Goal: Communication & Community: Ask a question

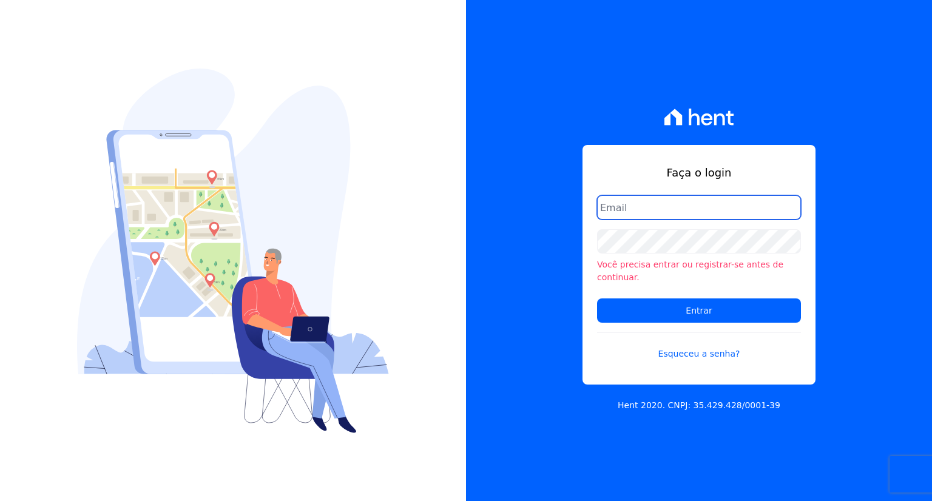
type input "[PERSON_NAME][EMAIL_ADDRESS][DOMAIN_NAME]"
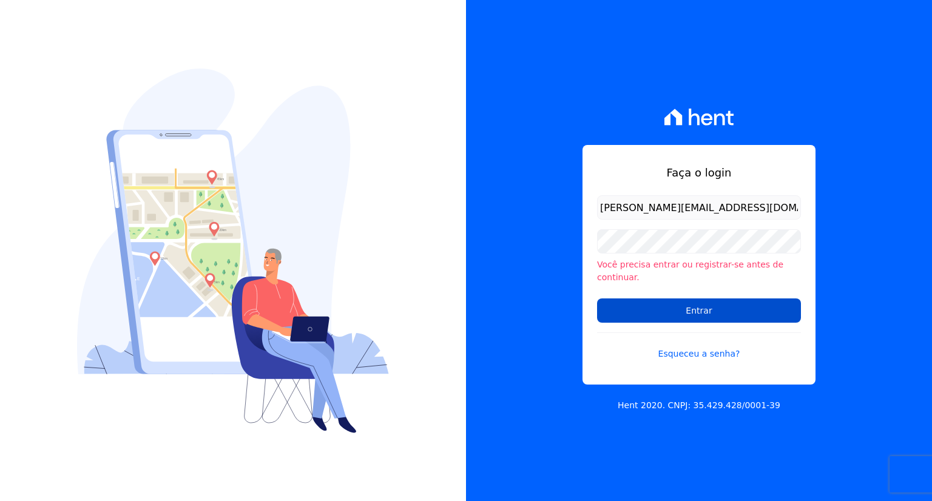
click at [664, 303] on input "Entrar" at bounding box center [699, 311] width 204 height 24
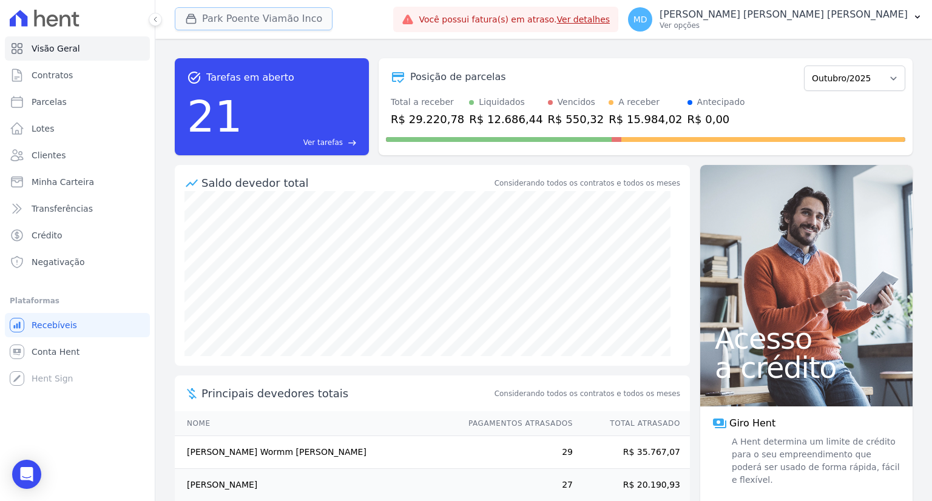
click at [298, 20] on button "Park Poente Viamão Inco" at bounding box center [254, 18] width 158 height 23
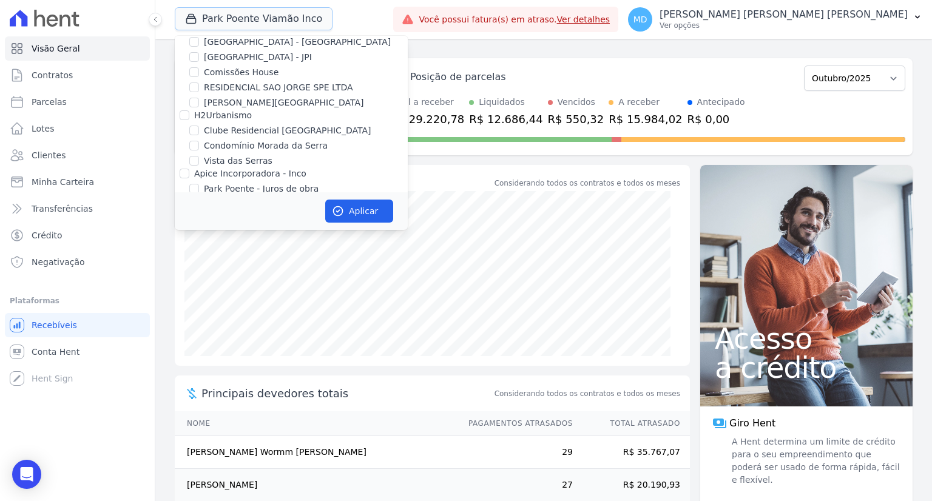
scroll to position [83, 0]
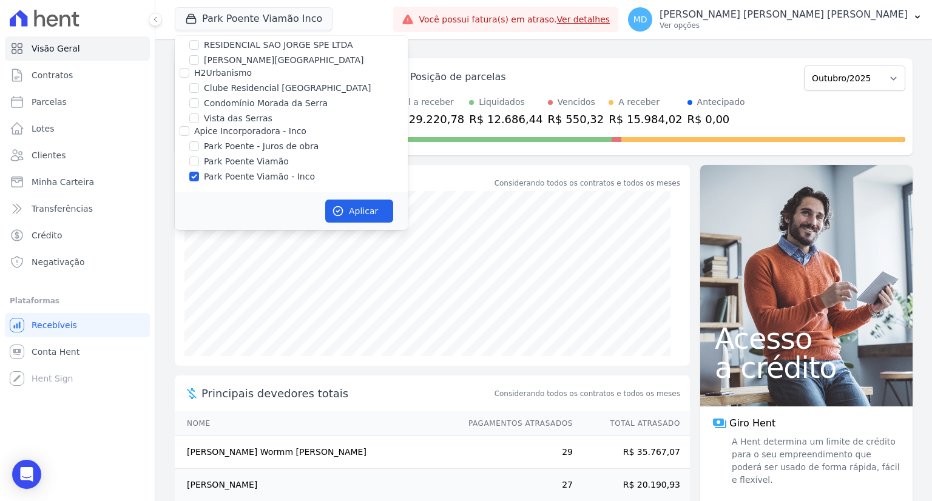
click at [232, 89] on label "Clube Residencial [GEOGRAPHIC_DATA]" at bounding box center [287, 88] width 167 height 13
click at [199, 89] on input "Clube Residencial [GEOGRAPHIC_DATA]" at bounding box center [194, 88] width 10 height 10
checkbox input "true"
click at [192, 175] on input "Park Poente Viamão - Inco" at bounding box center [194, 177] width 10 height 10
checkbox input "false"
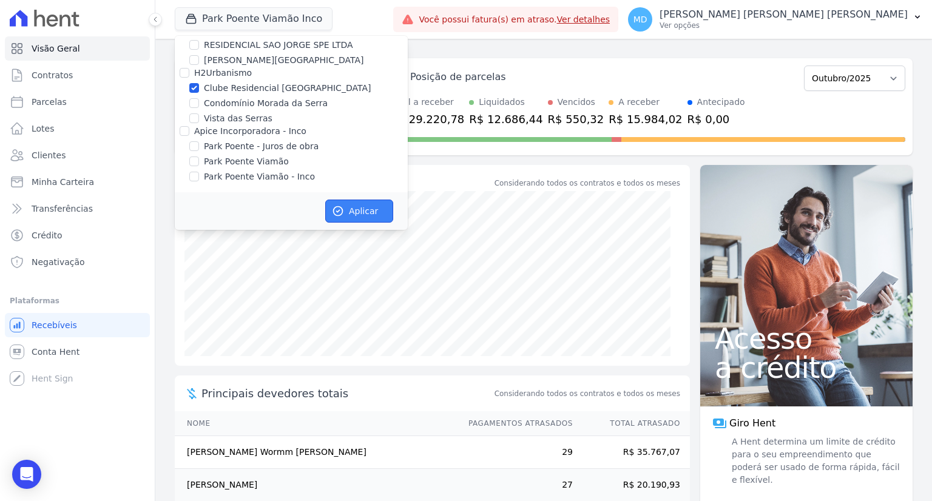
click at [341, 211] on icon "button" at bounding box center [338, 211] width 12 height 12
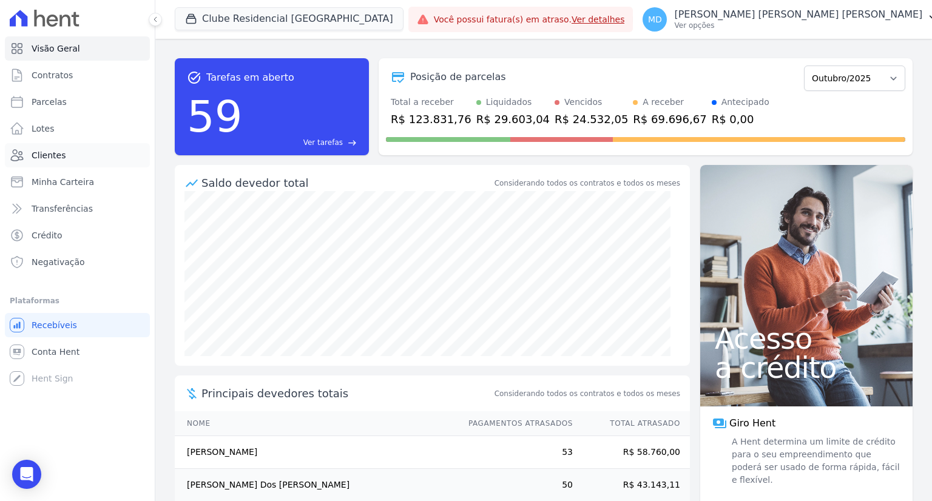
click at [49, 156] on span "Clientes" at bounding box center [49, 155] width 34 height 12
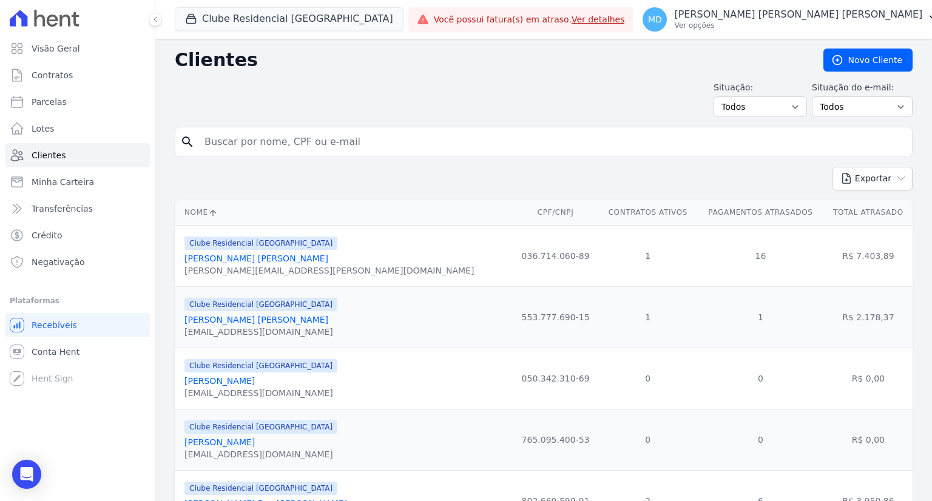
click at [263, 139] on input "search" at bounding box center [552, 142] width 710 height 24
paste input "[PERSON_NAME]"
type input "[PERSON_NAME]"
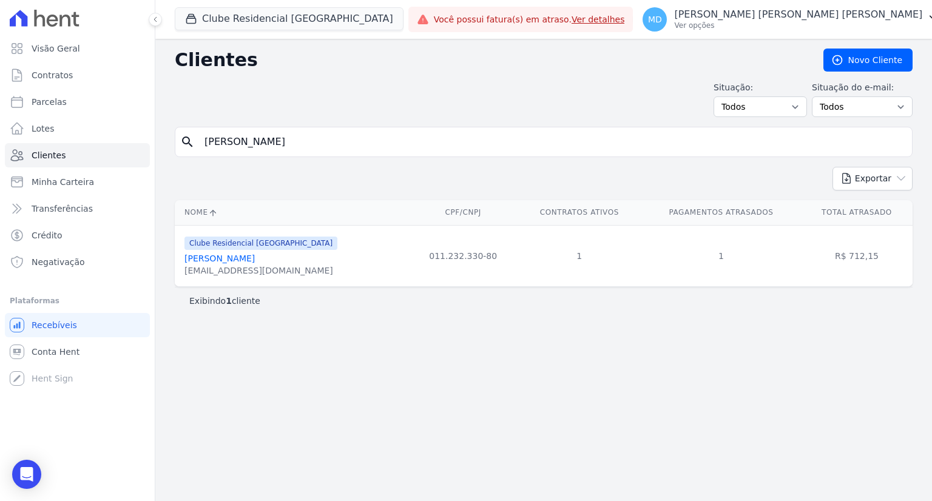
click at [251, 256] on link "[PERSON_NAME]" at bounding box center [220, 259] width 70 height 10
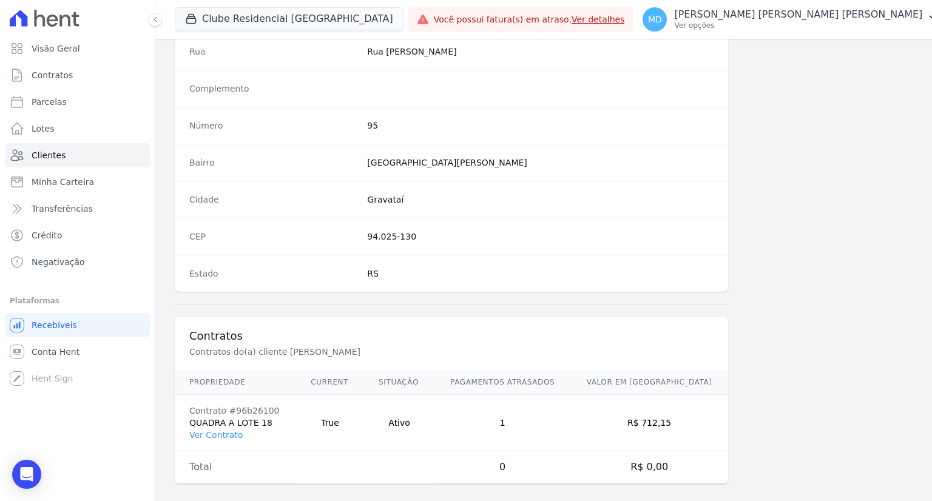
scroll to position [631, 0]
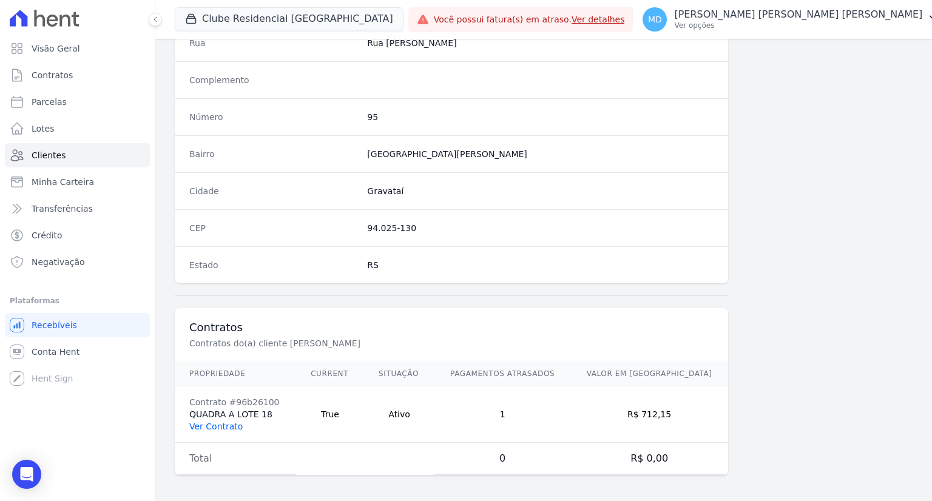
click at [205, 425] on link "Ver Contrato" at bounding box center [215, 427] width 53 height 10
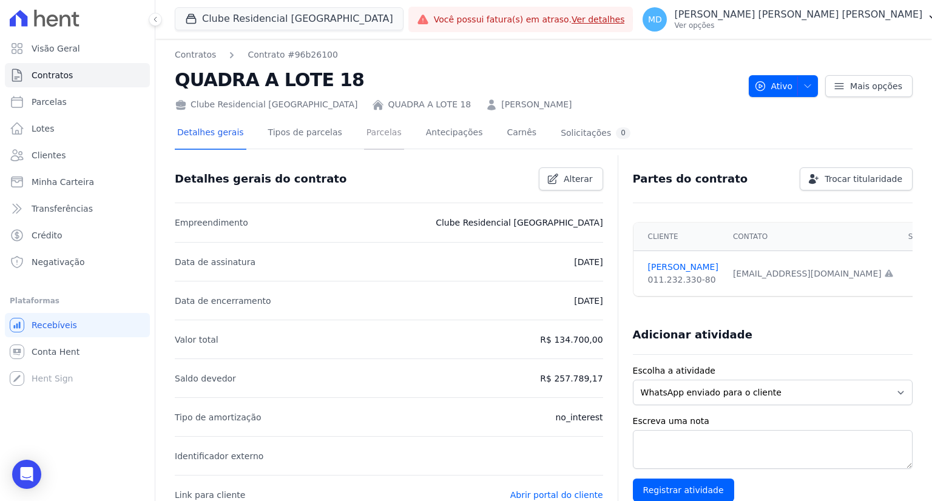
click at [364, 130] on link "Parcelas" at bounding box center [384, 134] width 40 height 32
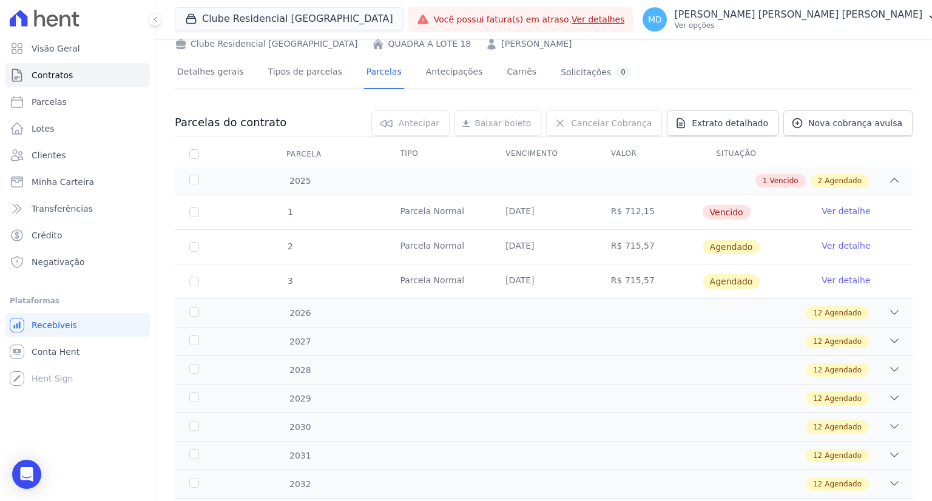
scroll to position [121, 0]
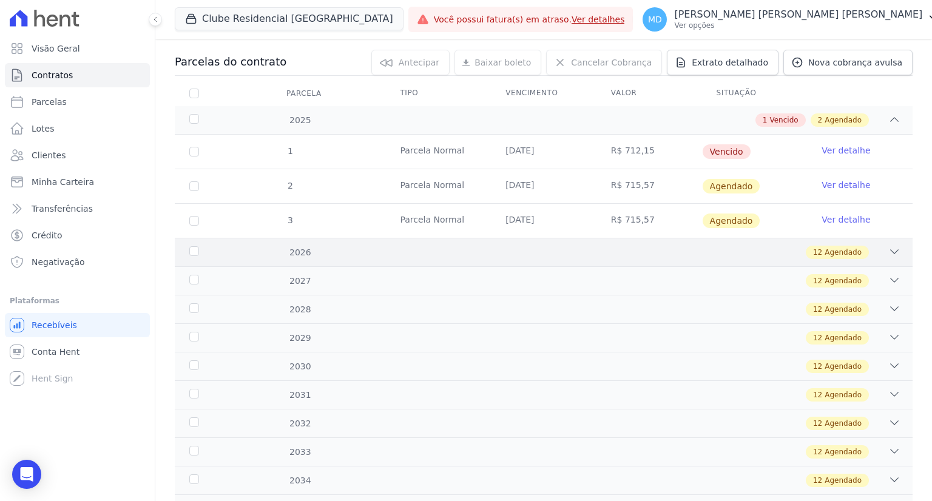
click at [891, 251] on icon at bounding box center [895, 252] width 8 height 4
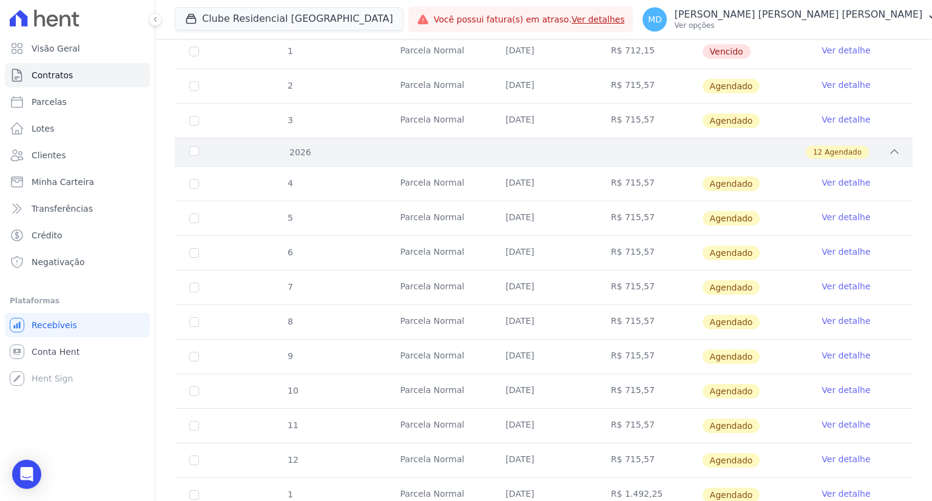
scroll to position [243, 0]
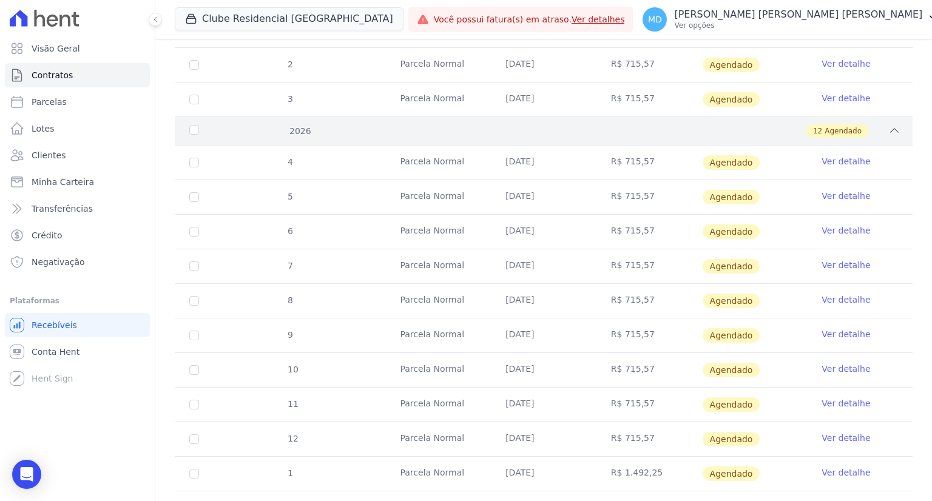
click at [889, 124] on icon at bounding box center [895, 130] width 12 height 12
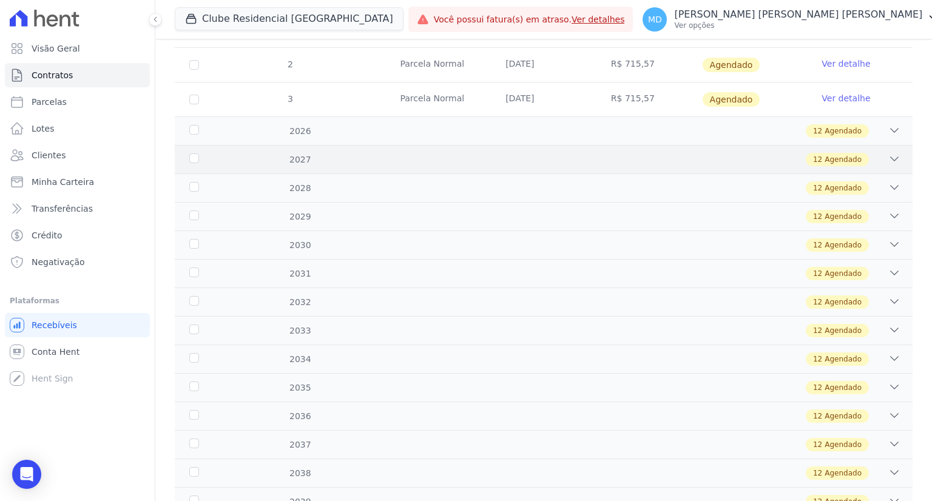
click at [889, 158] on icon at bounding box center [895, 159] width 12 height 12
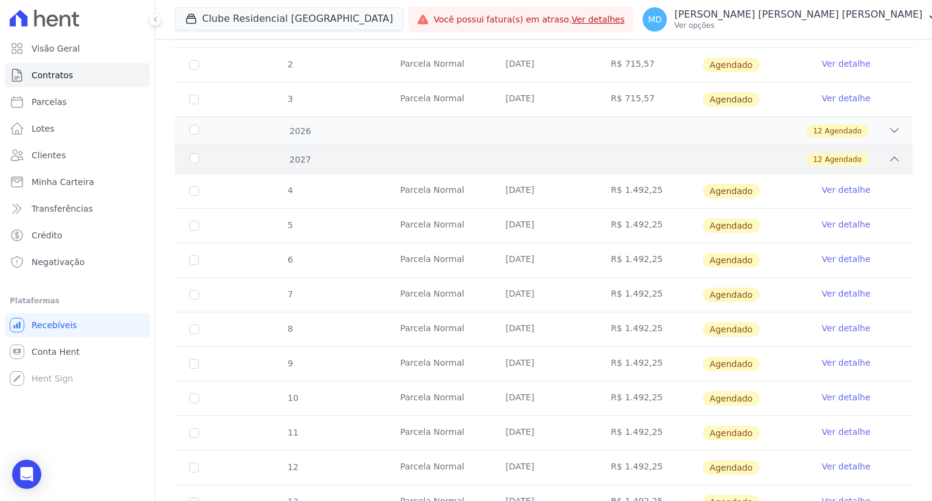
click at [889, 158] on icon at bounding box center [895, 159] width 12 height 12
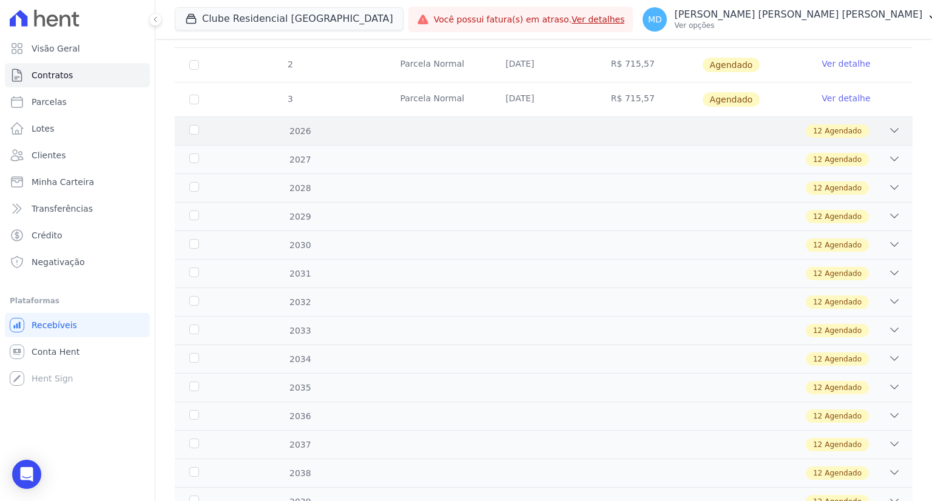
click at [889, 131] on icon at bounding box center [895, 130] width 12 height 12
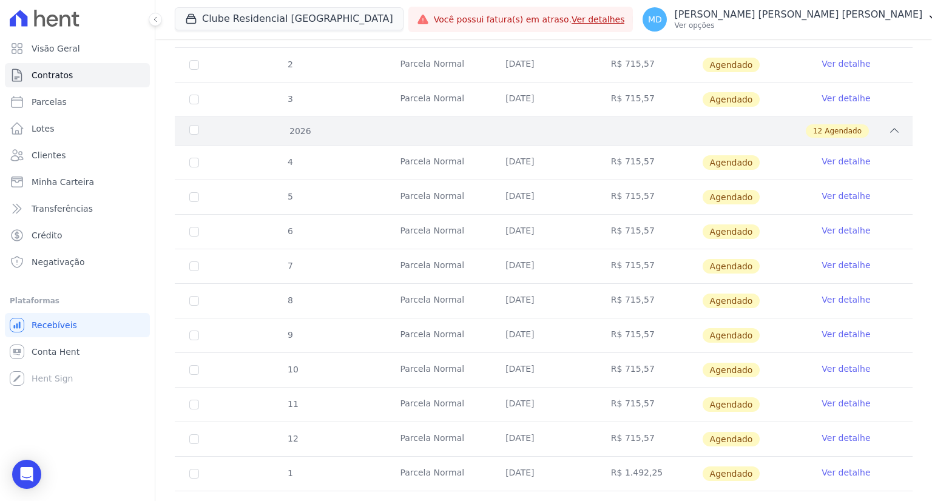
click at [891, 131] on icon at bounding box center [895, 131] width 8 height 4
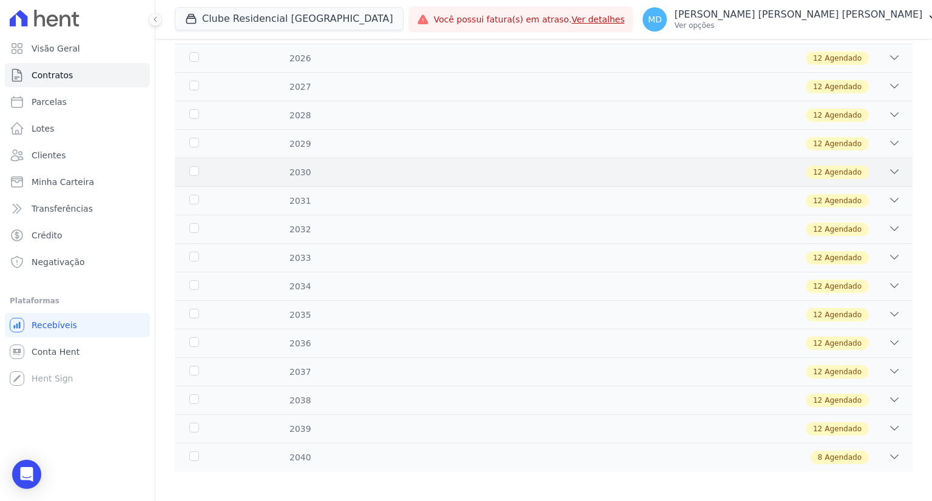
scroll to position [319, 0]
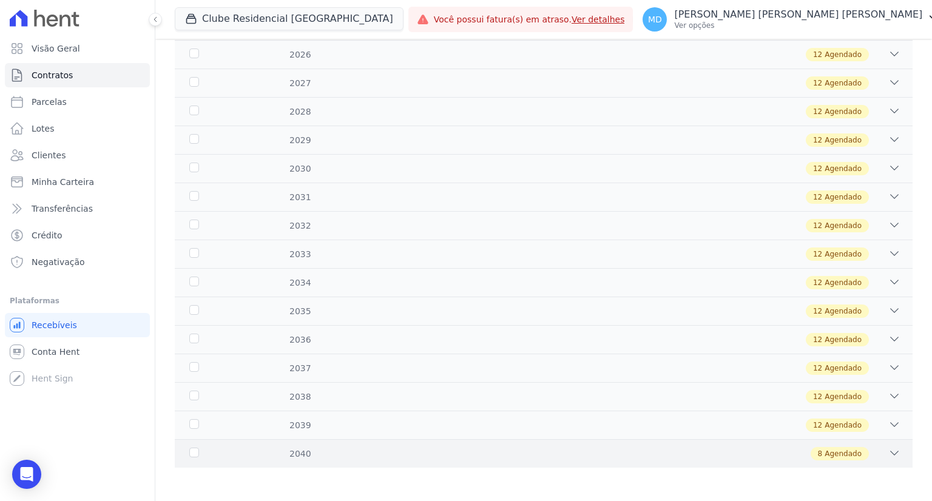
click at [890, 462] on div "2040 8 Agendado" at bounding box center [544, 453] width 738 height 29
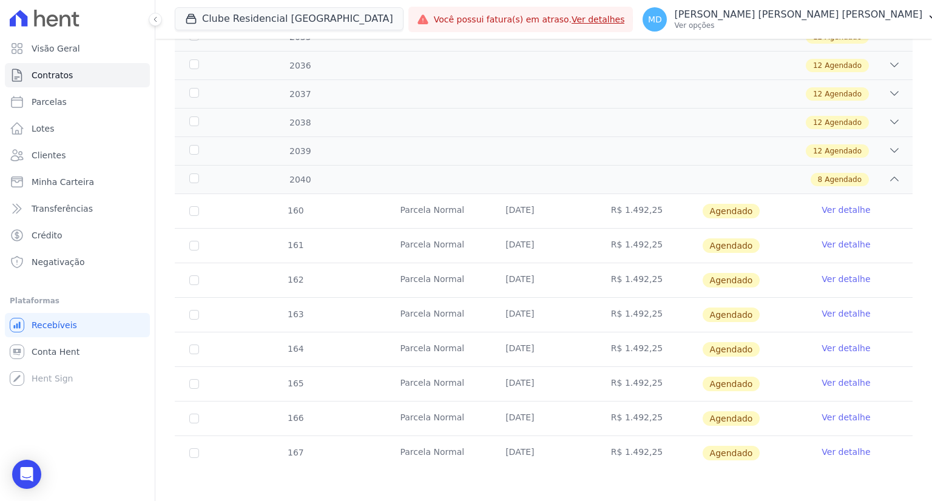
scroll to position [595, 0]
click at [893, 169] on div "2040 8 Agendado" at bounding box center [544, 178] width 738 height 29
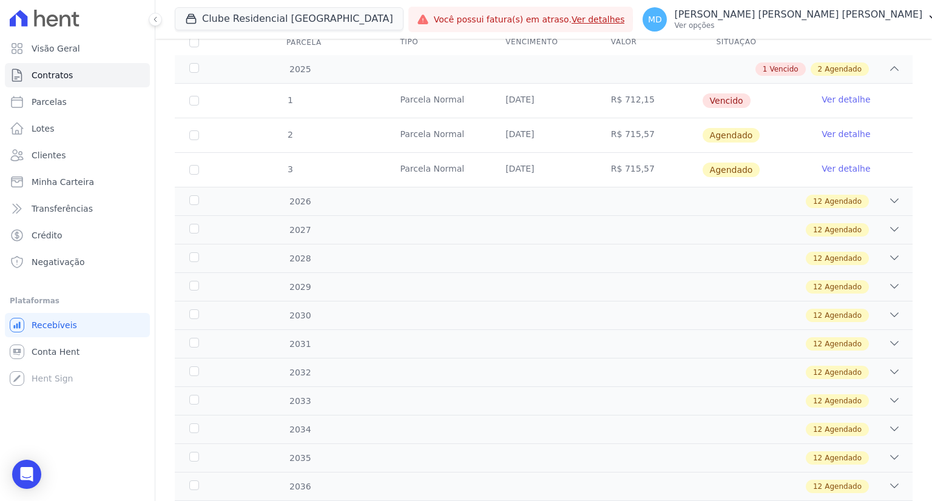
scroll to position [121, 0]
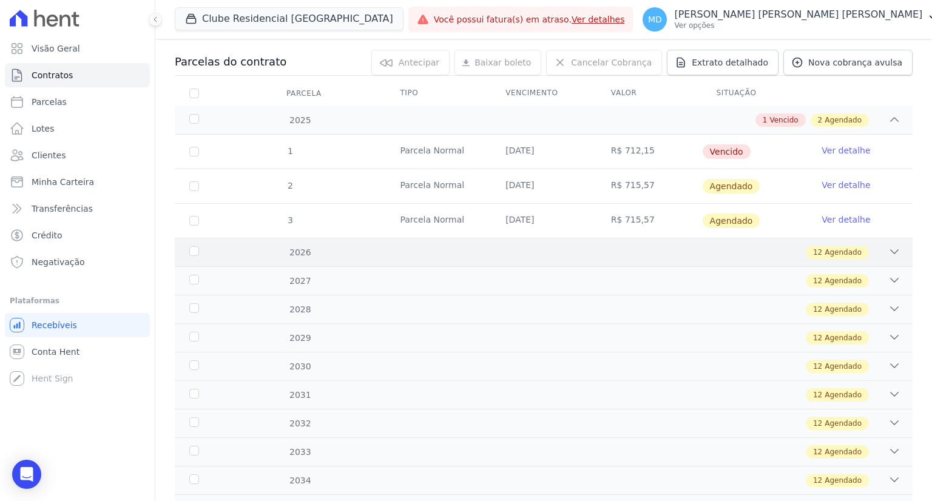
click at [890, 246] on icon at bounding box center [895, 252] width 12 height 12
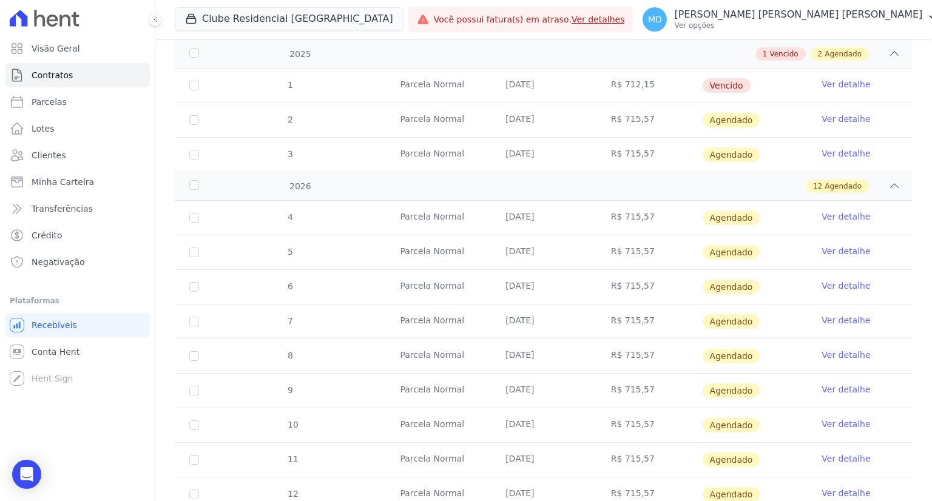
scroll to position [243, 0]
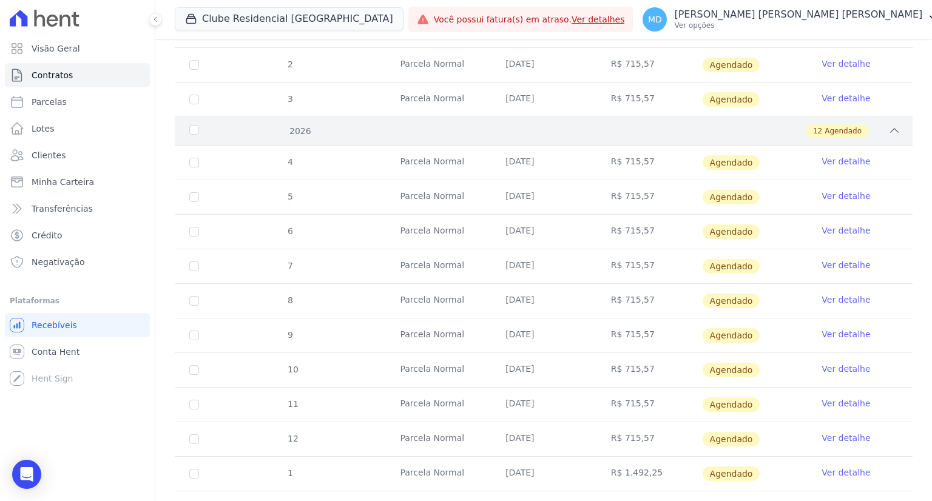
click at [889, 124] on icon at bounding box center [895, 130] width 12 height 12
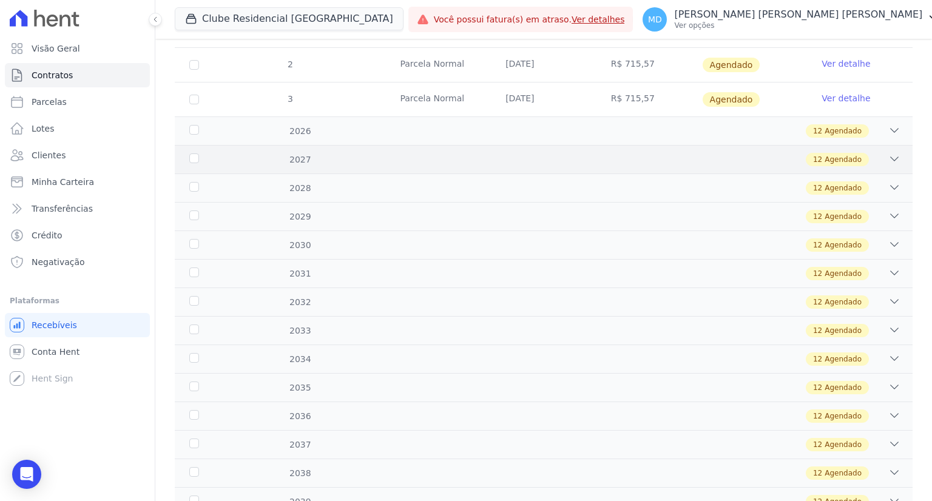
click at [876, 157] on div "12 Agendado" at bounding box center [580, 159] width 642 height 13
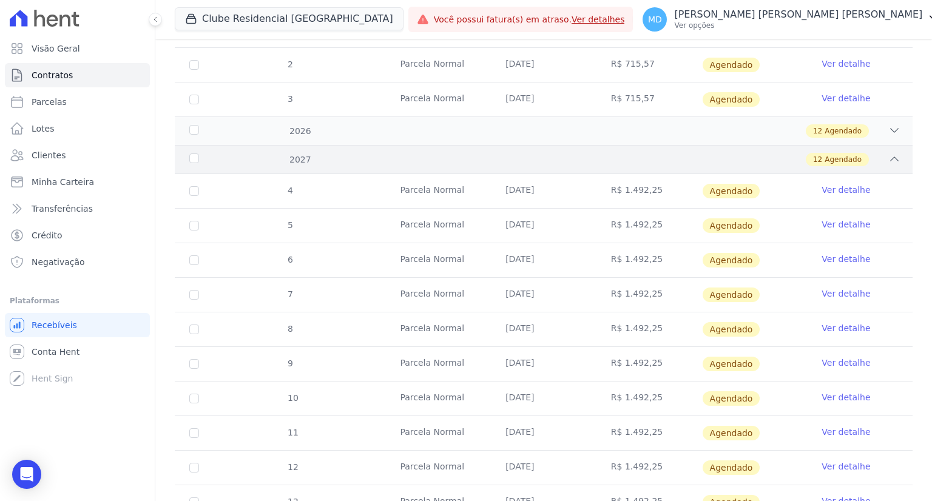
click at [889, 157] on icon at bounding box center [895, 159] width 12 height 12
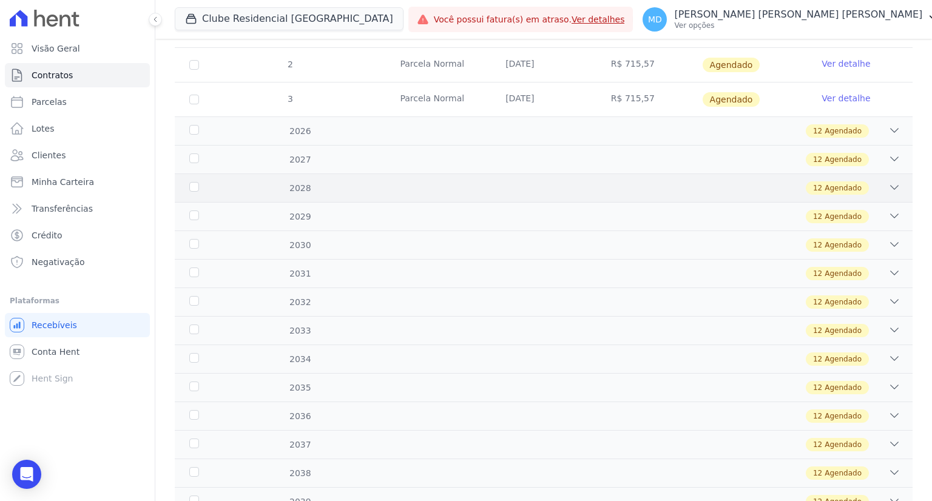
click at [891, 185] on div "2028 12 Agendado" at bounding box center [544, 188] width 738 height 29
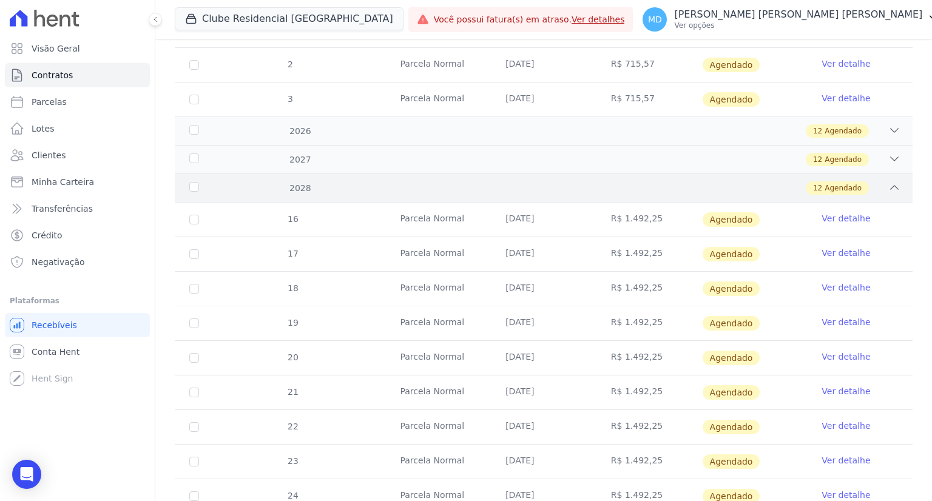
click at [891, 185] on div "2028 12 Agendado" at bounding box center [544, 188] width 738 height 29
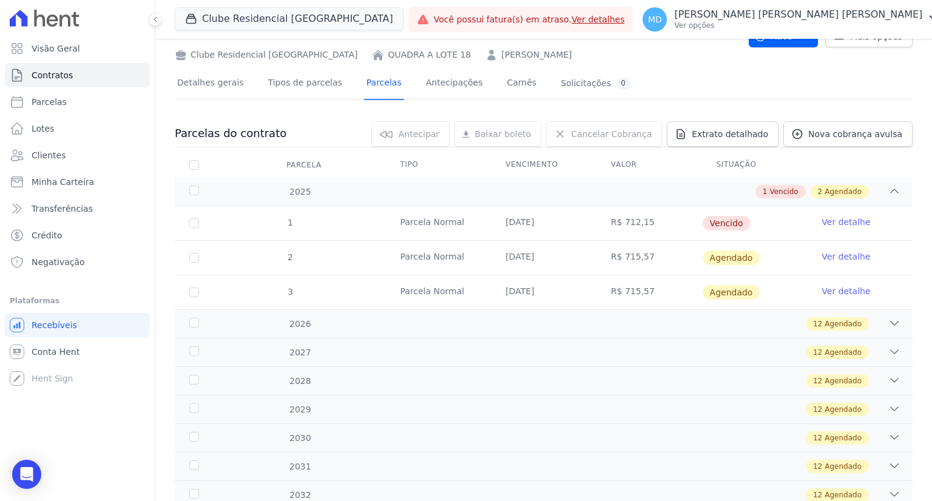
scroll to position [0, 0]
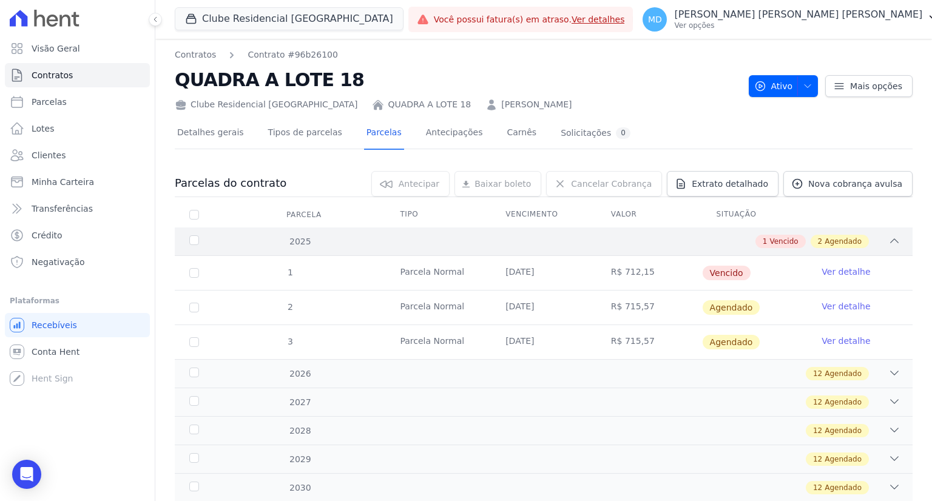
click at [874, 242] on div "1 Vencido 2 Agendado" at bounding box center [580, 241] width 642 height 13
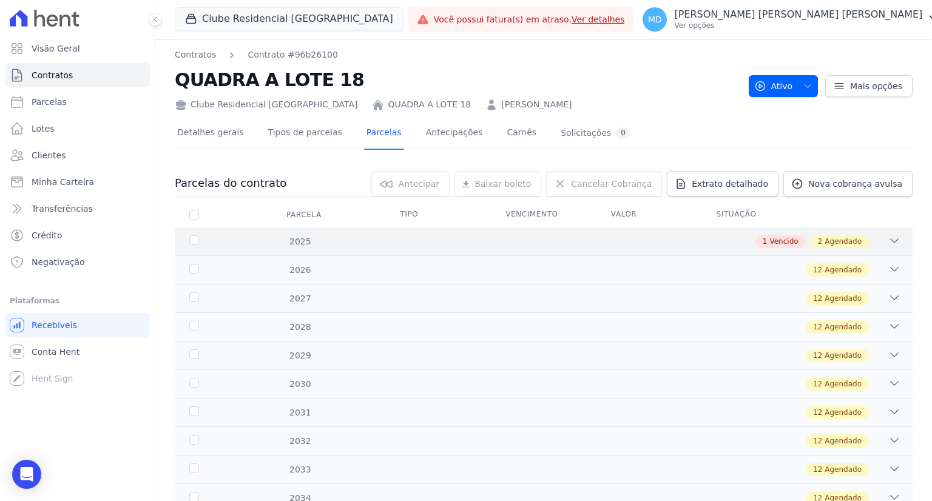
click at [874, 242] on div "1 Vencido 2 Agendado" at bounding box center [580, 241] width 642 height 13
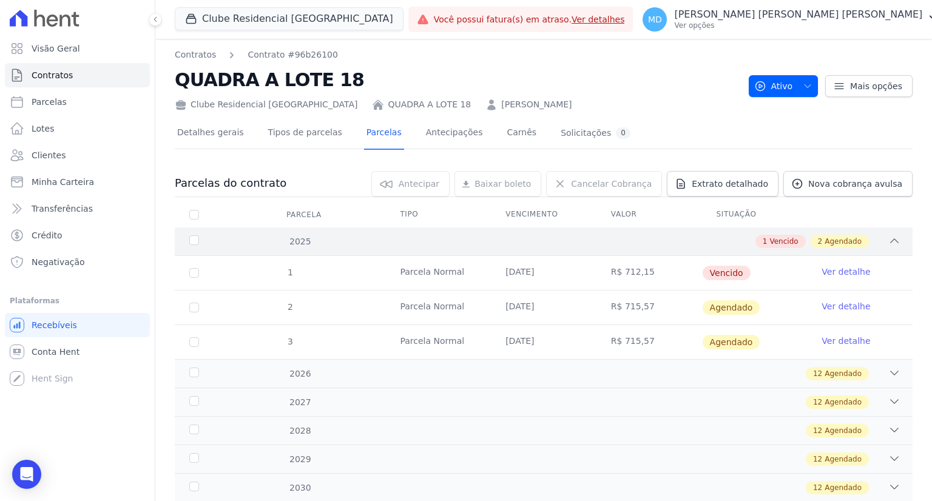
click at [515, 239] on div "1 Vencido 2 Agendado" at bounding box center [580, 241] width 642 height 13
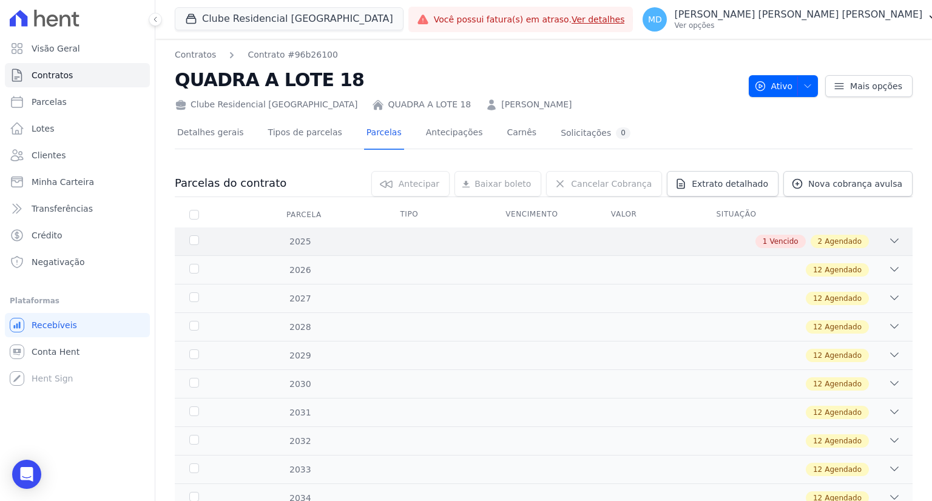
click at [631, 239] on div "1 Vencido 2 Agendado" at bounding box center [580, 241] width 642 height 13
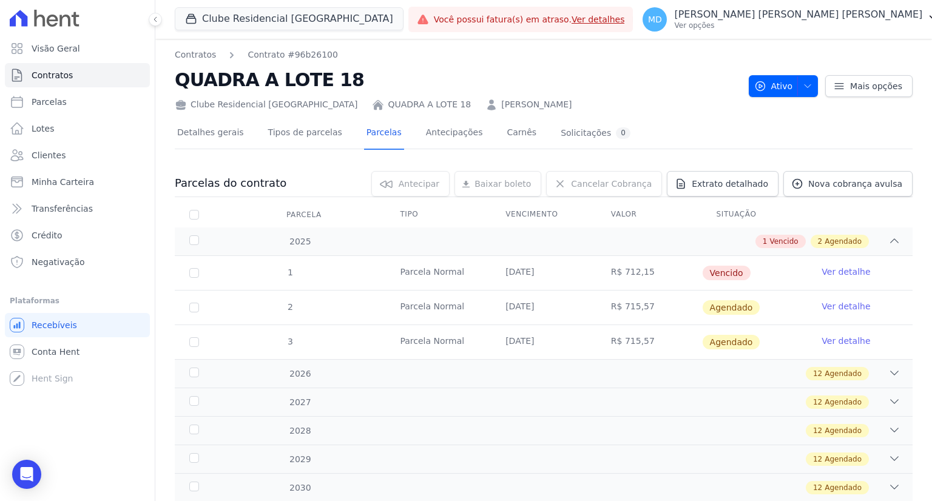
click at [501, 106] on link "[PERSON_NAME]" at bounding box center [536, 104] width 70 height 13
drag, startPoint x: 546, startPoint y: 106, endPoint x: 436, endPoint y: 110, distance: 109.9
click at [436, 110] on div "Clube Residencial [GEOGRAPHIC_DATA] QUADRA A LOTE 18 [PERSON_NAME]" at bounding box center [457, 102] width 564 height 18
copy link "[PERSON_NAME]"
click at [641, 98] on div "Clube Residencial [GEOGRAPHIC_DATA] QUADRA A LOTE 18 [PERSON_NAME]" at bounding box center [457, 102] width 564 height 18
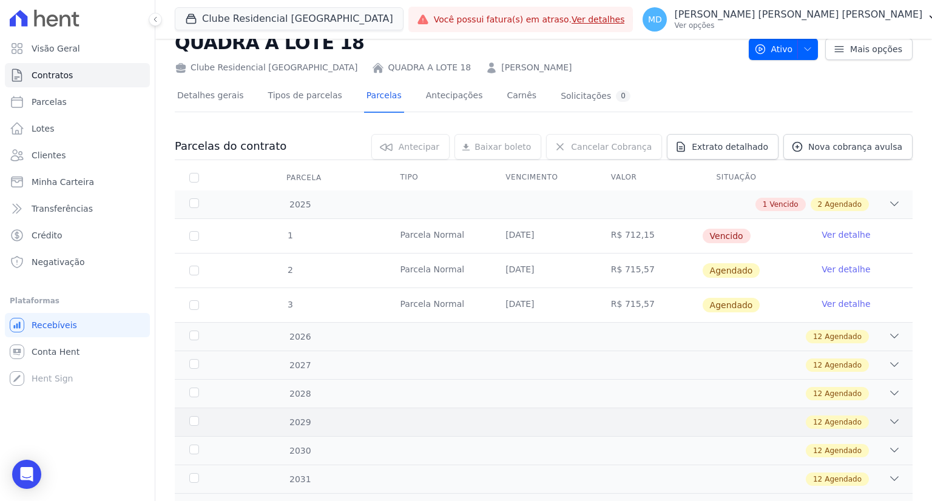
scroll to position [16, 0]
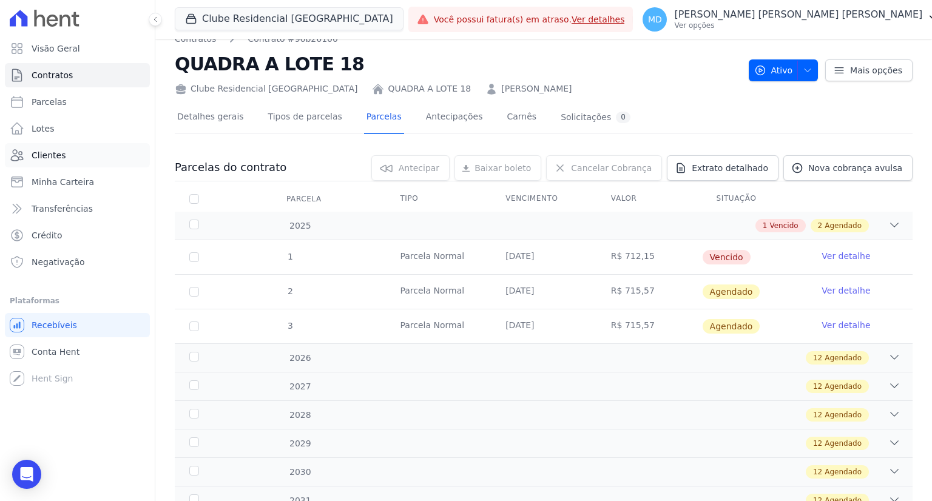
click at [56, 158] on span "Clientes" at bounding box center [49, 155] width 34 height 12
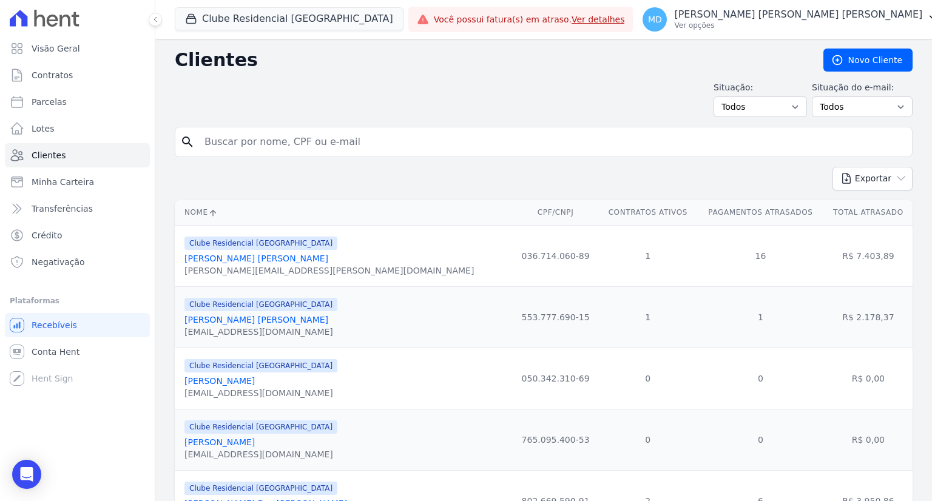
click at [333, 147] on input "search" at bounding box center [552, 142] width 710 height 24
type input "[PERSON_NAME] [PERSON_NAME]"
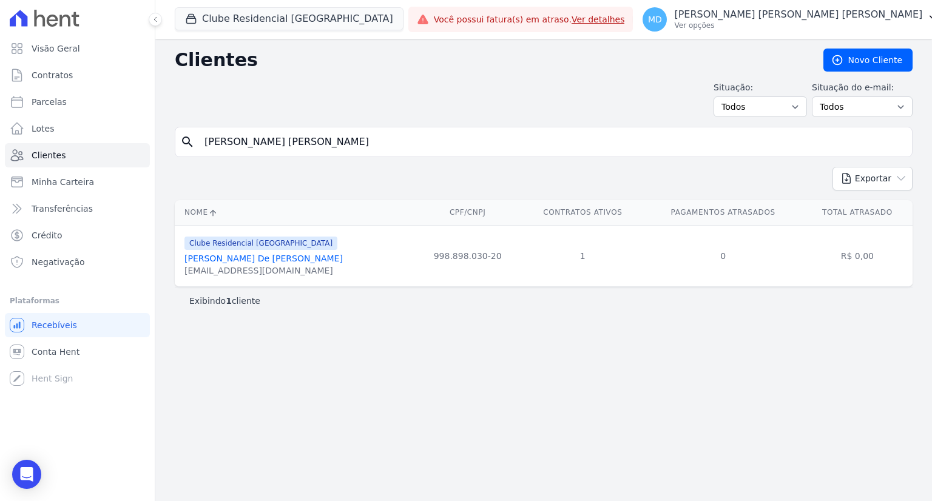
click at [227, 265] on div "[EMAIL_ADDRESS][DOMAIN_NAME]" at bounding box center [264, 271] width 158 height 12
click at [225, 259] on link "[PERSON_NAME] De [PERSON_NAME]" at bounding box center [264, 259] width 158 height 10
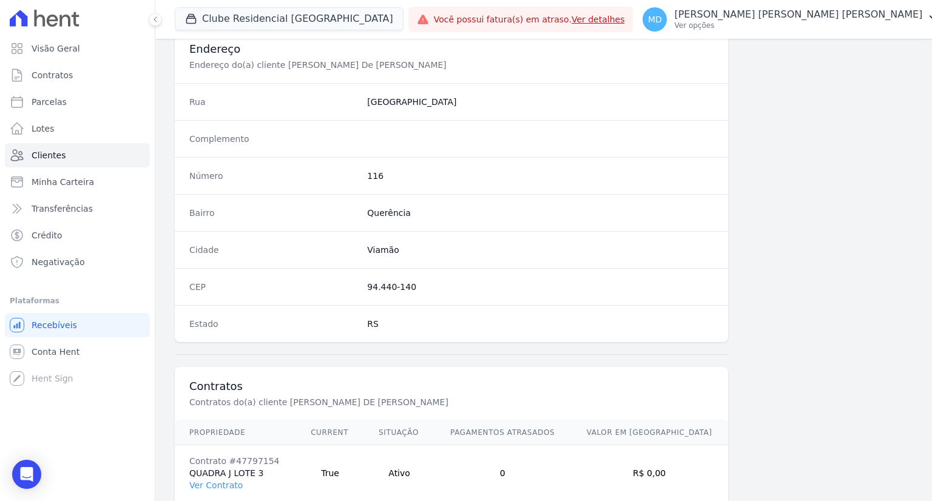
scroll to position [631, 0]
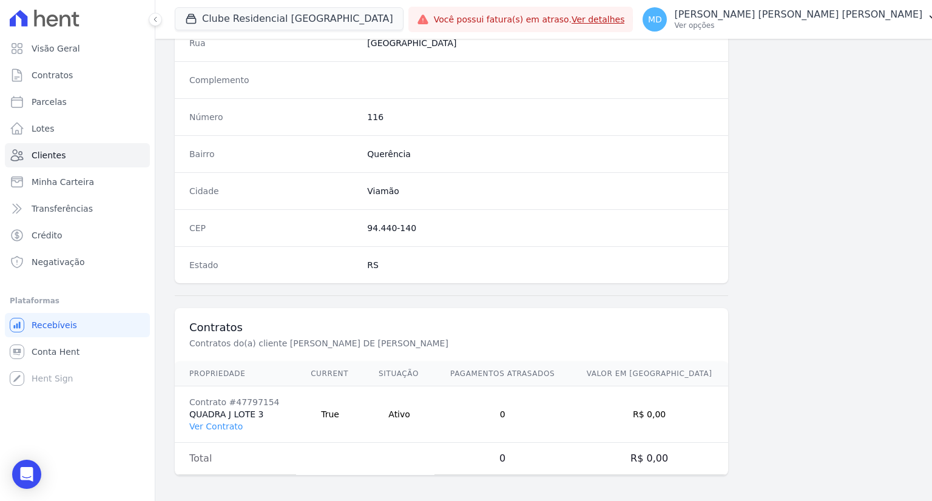
click at [211, 429] on td "Contrato #47797154 QUADRA J LOTE 3 Ver Contrato" at bounding box center [235, 415] width 121 height 56
click at [211, 428] on link "Ver Contrato" at bounding box center [215, 427] width 53 height 10
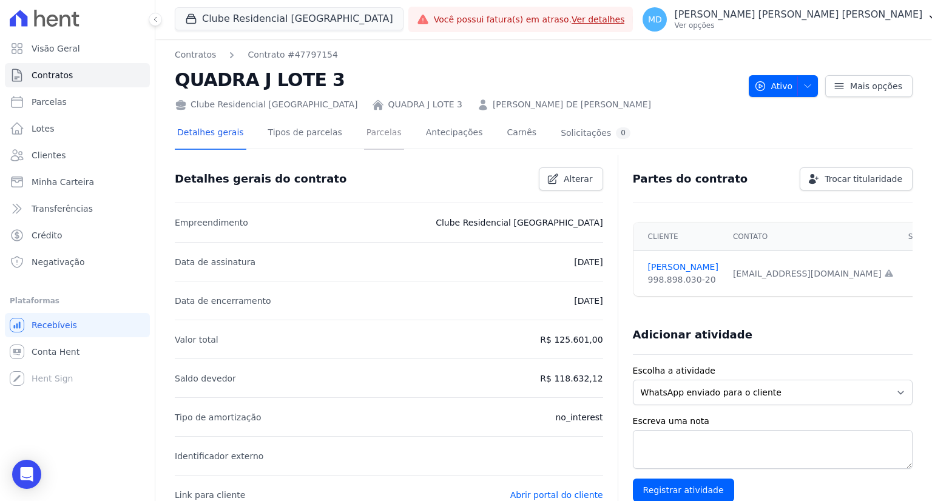
click at [366, 139] on link "Parcelas" at bounding box center [384, 134] width 40 height 32
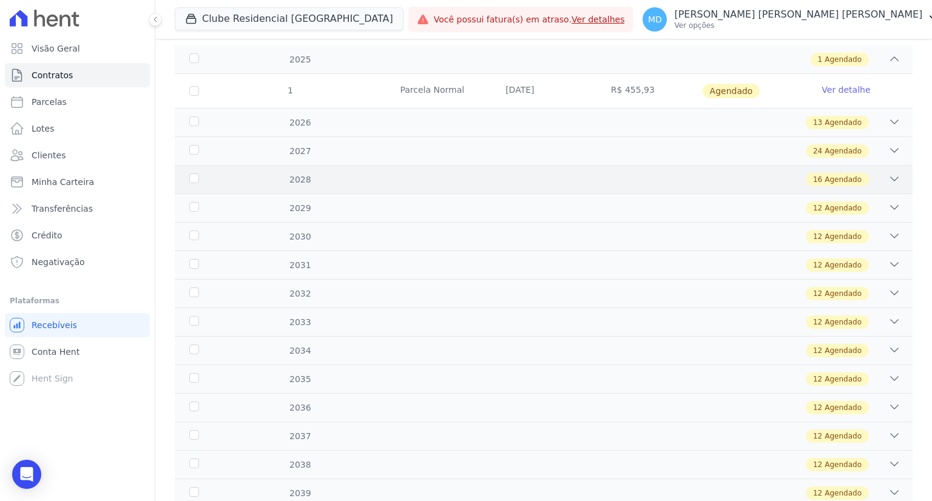
scroll to position [121, 0]
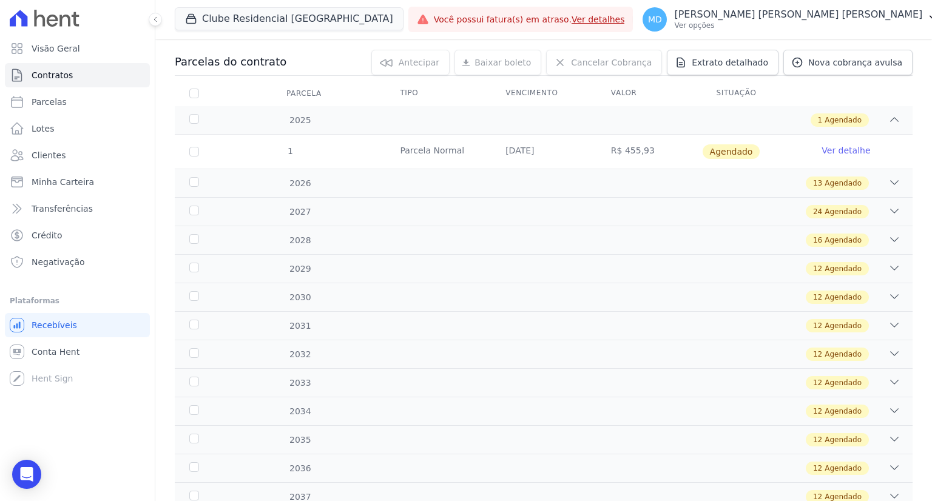
click at [836, 151] on link "Ver detalhe" at bounding box center [846, 150] width 49 height 12
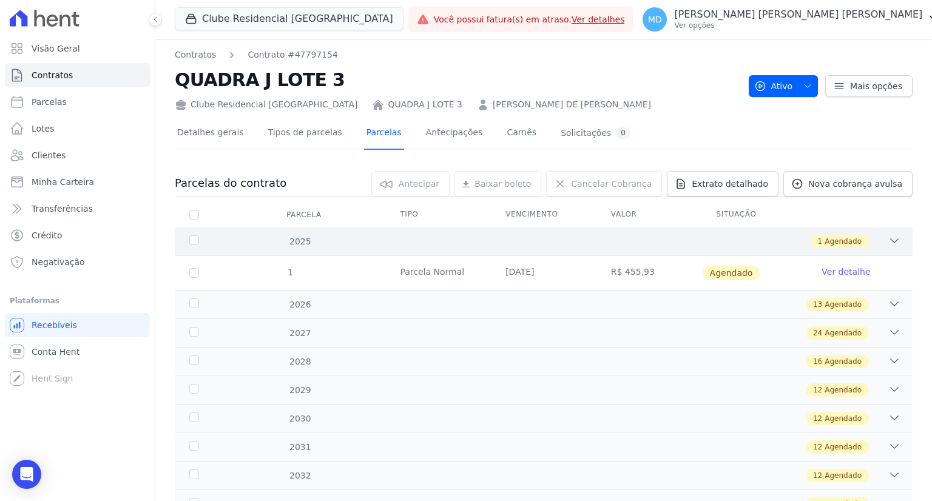
click at [642, 236] on div "1 Agendado" at bounding box center [580, 241] width 642 height 13
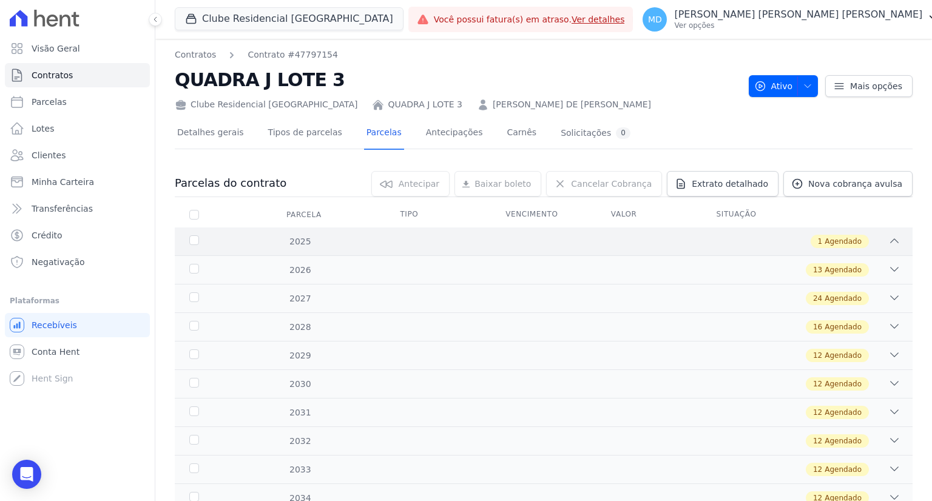
click at [642, 236] on div "1 Agendado" at bounding box center [580, 241] width 642 height 13
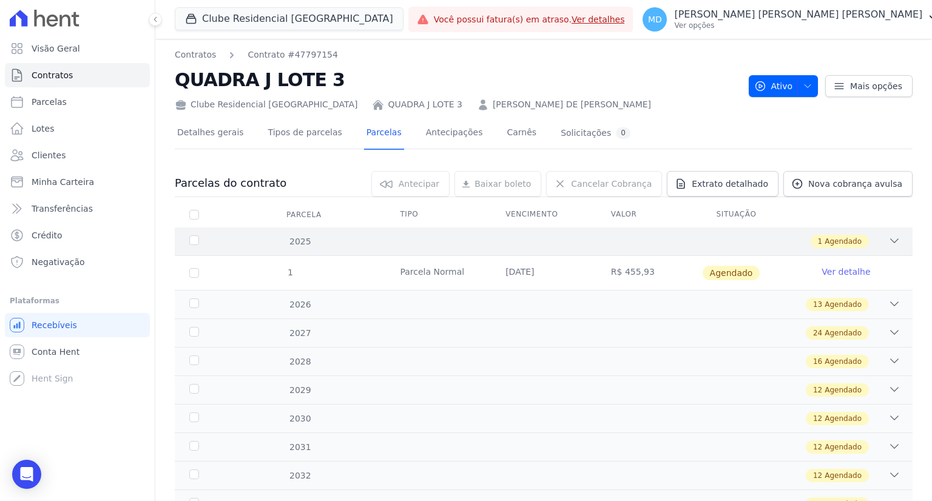
click at [642, 236] on div "1 Agendado" at bounding box center [580, 241] width 642 height 13
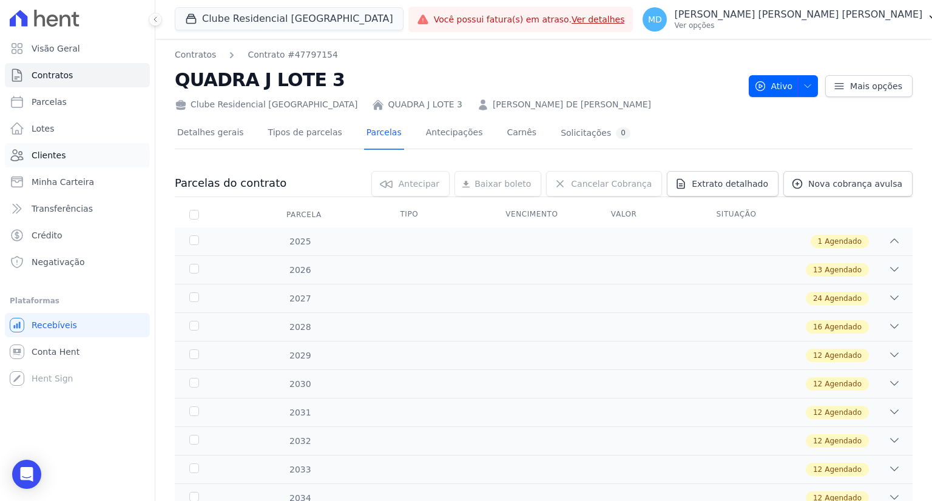
click at [46, 155] on span "Clientes" at bounding box center [49, 155] width 34 height 12
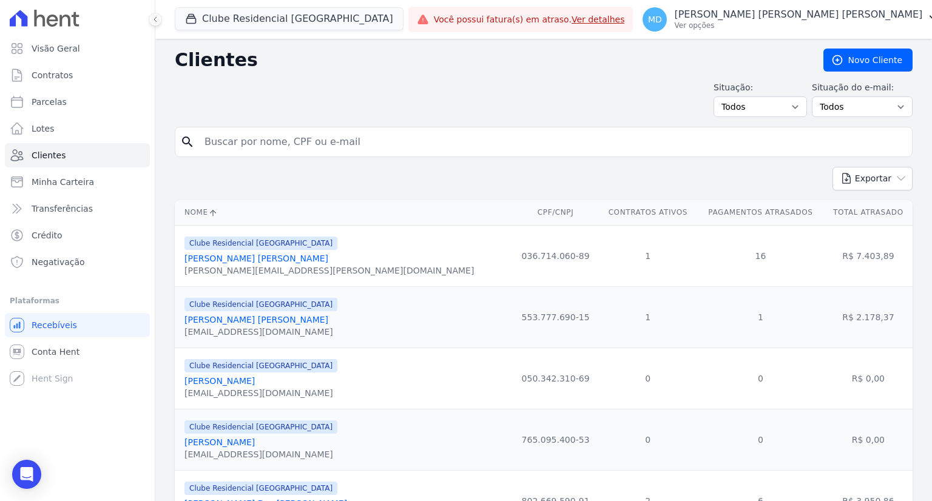
click at [341, 144] on input "search" at bounding box center [552, 142] width 710 height 24
type input "[PERSON_NAME]"
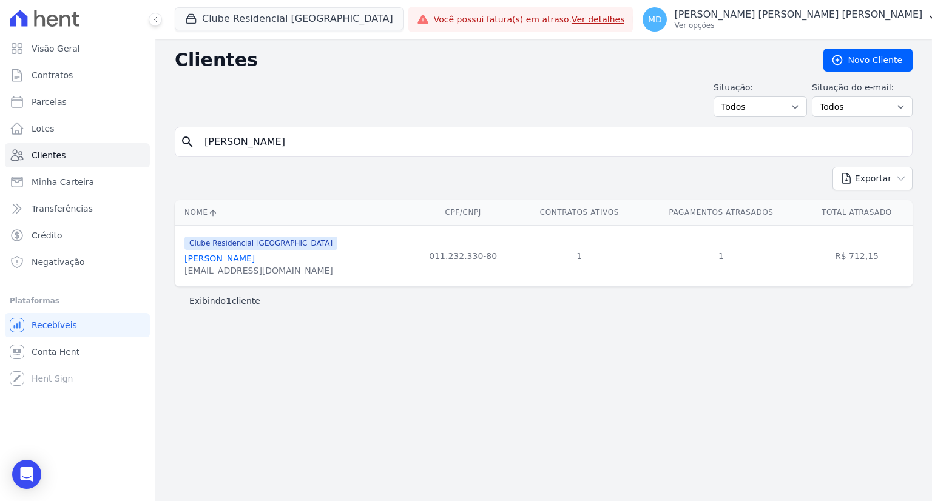
click at [220, 262] on link "[PERSON_NAME]" at bounding box center [220, 259] width 70 height 10
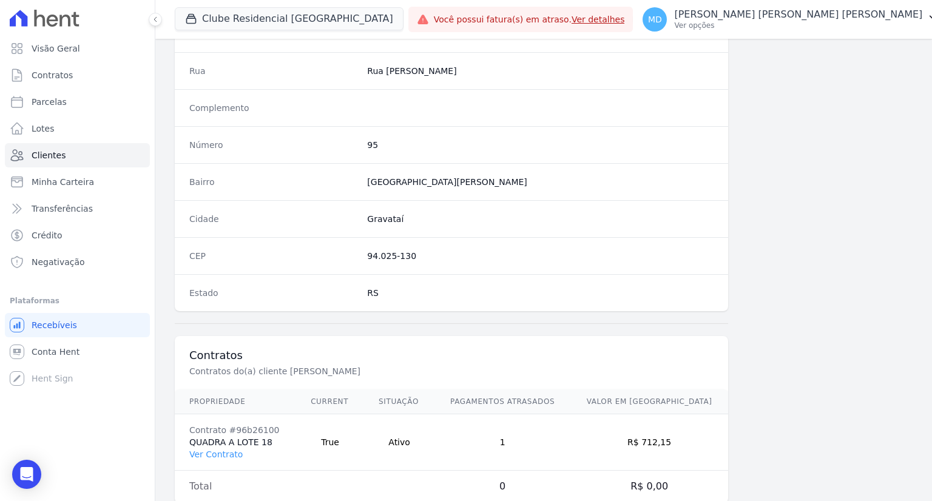
scroll to position [631, 0]
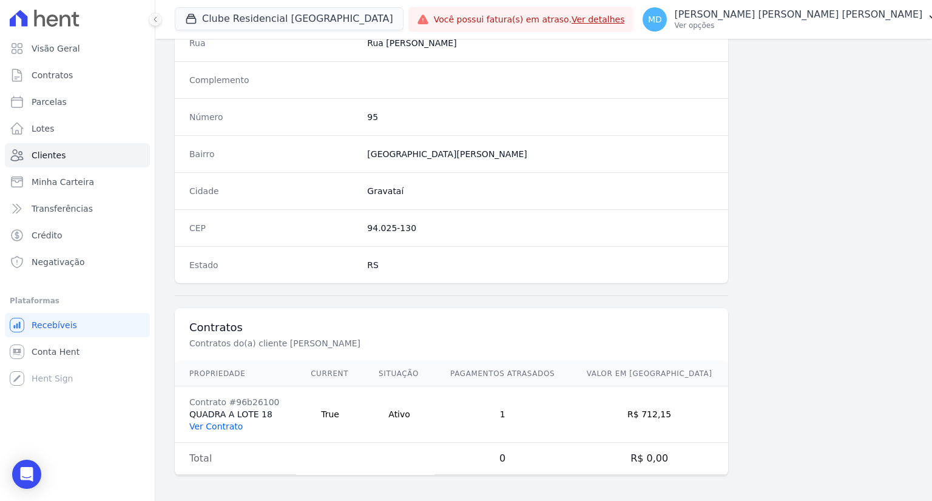
click at [209, 426] on link "Ver Contrato" at bounding box center [215, 427] width 53 height 10
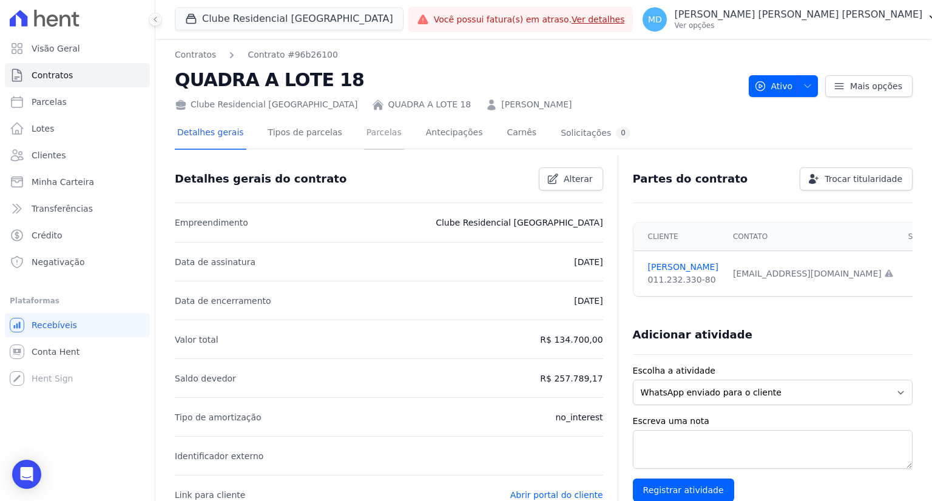
click at [364, 134] on link "Parcelas" at bounding box center [384, 134] width 40 height 32
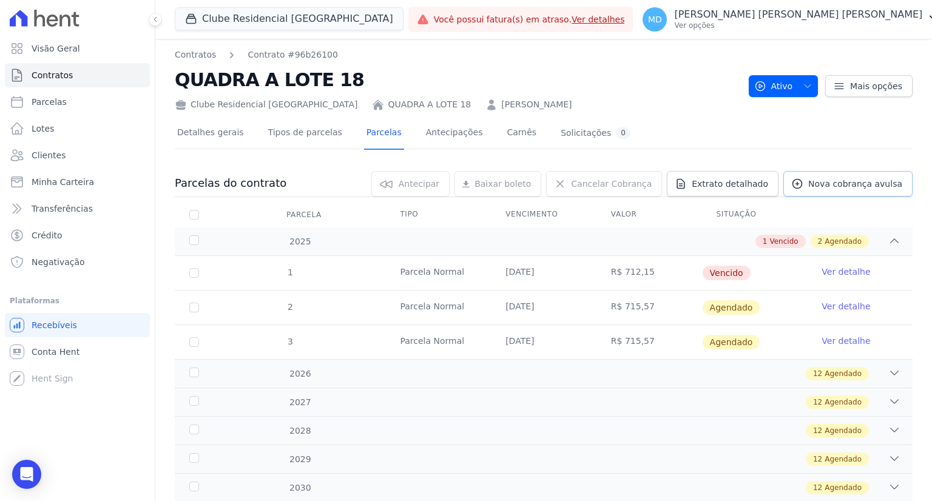
click at [828, 181] on span "Nova cobrança avulsa" at bounding box center [855, 184] width 94 height 12
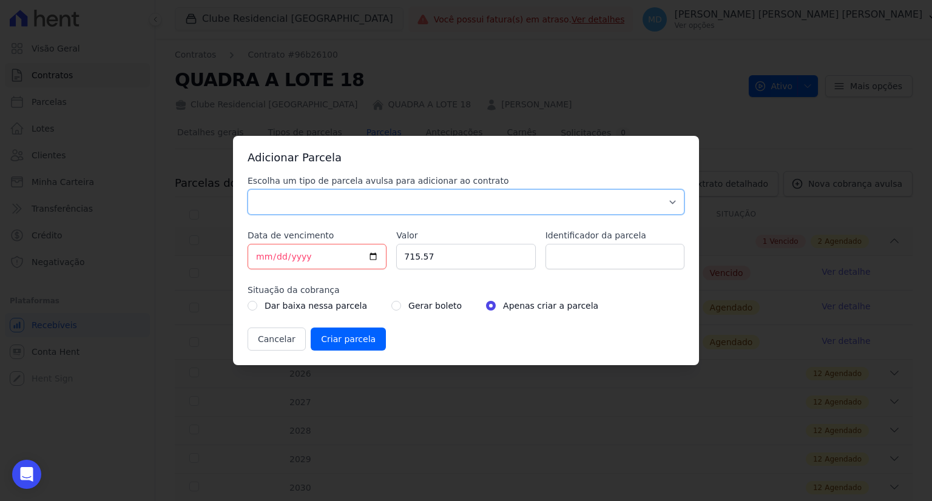
click at [327, 205] on select "Parcela Normal Sinal Caução Intercalada Chaves Pré Chaves Pós Chaves Taxas Quit…" at bounding box center [466, 201] width 437 height 25
select select "brokerage_fee"
click at [248, 189] on select "Parcela Normal Sinal Caução Intercalada Chaves Pré Chaves Pós Chaves Taxas Quit…" at bounding box center [466, 201] width 437 height 25
click at [262, 257] on input "[DATE]" at bounding box center [317, 256] width 139 height 25
type input "[DATE]"
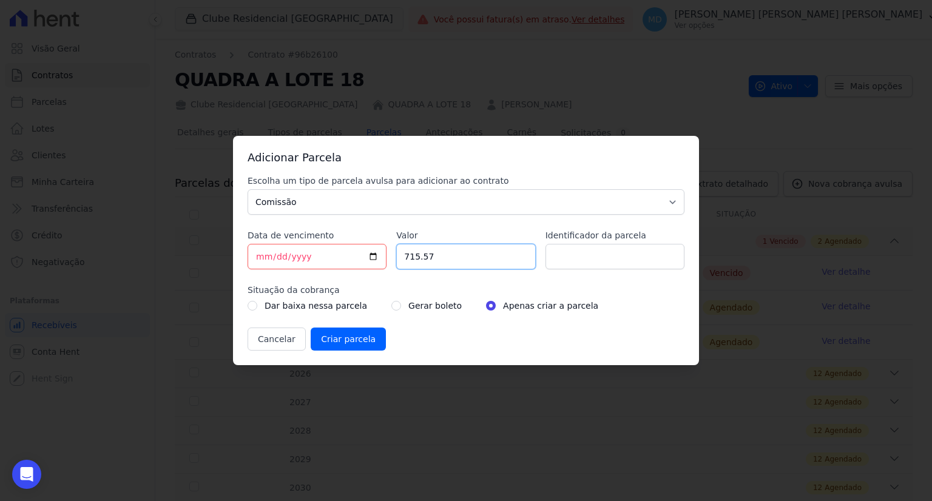
click at [448, 256] on input "715.57" at bounding box center [465, 256] width 139 height 25
type input "7"
type input "1000.00"
click at [586, 246] on input "Identificador da parcela" at bounding box center [615, 256] width 139 height 25
click at [588, 248] on input "Identificador da parcela" at bounding box center [615, 256] width 139 height 25
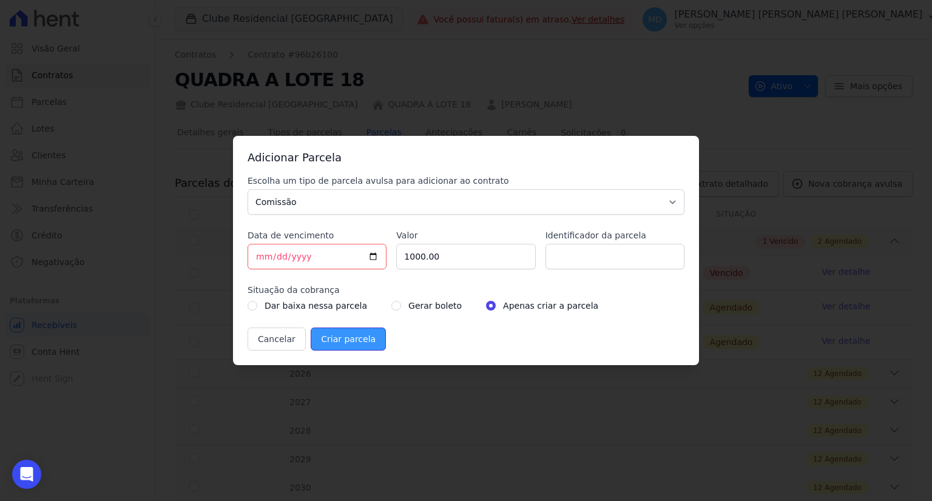
click at [333, 342] on input "Criar parcela" at bounding box center [348, 339] width 75 height 23
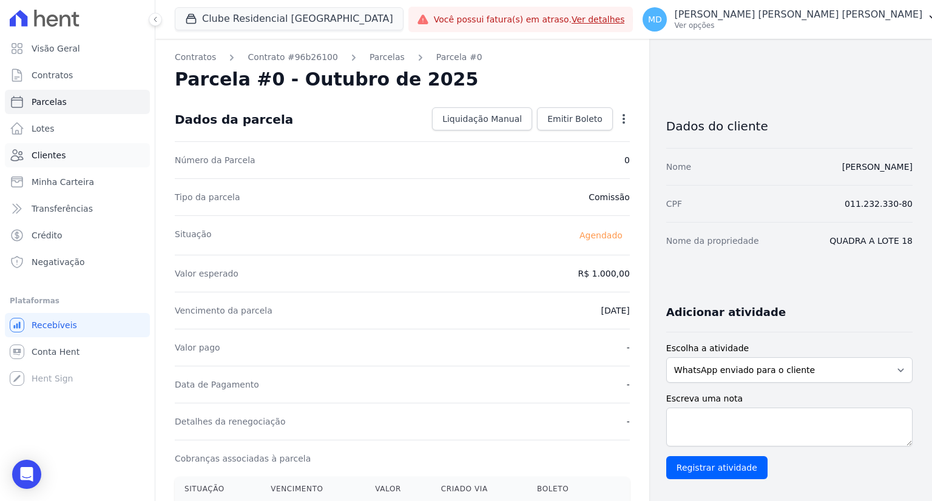
click at [92, 160] on link "Clientes" at bounding box center [77, 155] width 145 height 24
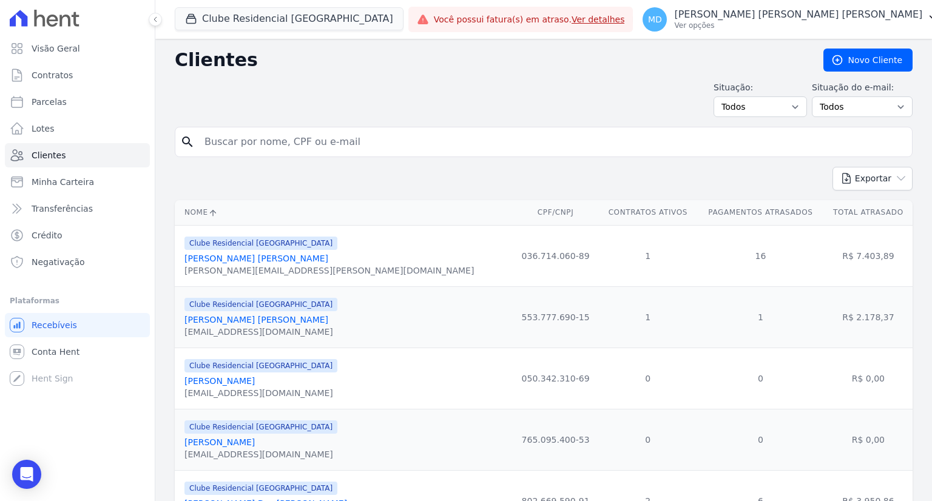
click at [264, 143] on input "search" at bounding box center [552, 142] width 710 height 24
type input "caubi"
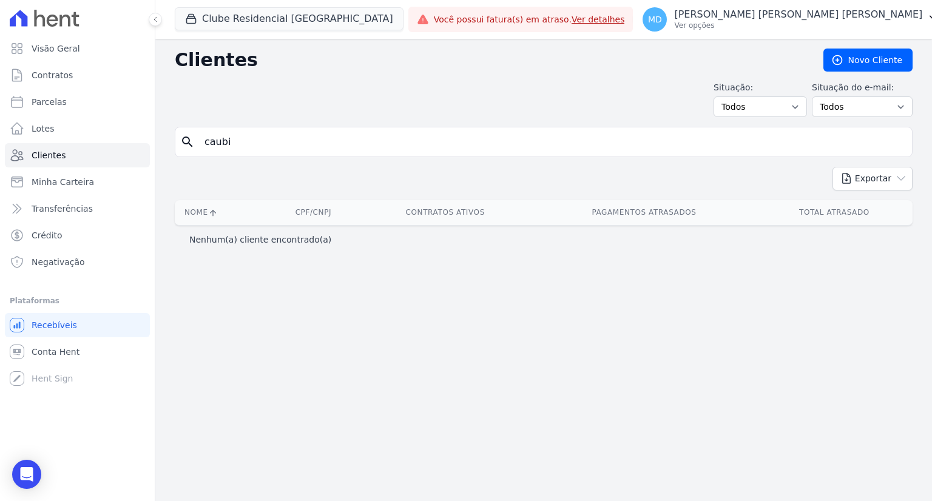
click at [274, 144] on input "caubi" at bounding box center [552, 142] width 710 height 24
type input "c"
click at [238, 150] on input "search" at bounding box center [552, 142] width 710 height 24
type input "caubi"
click at [202, 20] on button "Clube Residencial [GEOGRAPHIC_DATA]" at bounding box center [289, 18] width 229 height 23
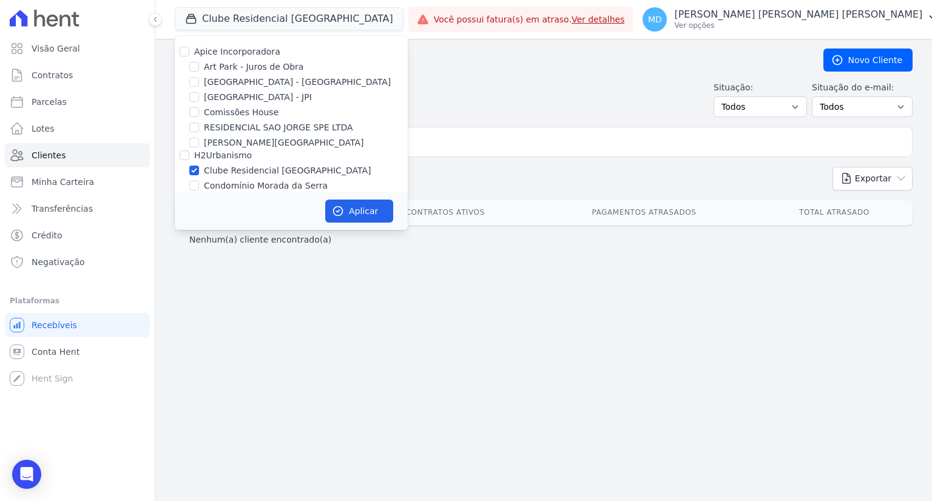
click at [199, 169] on div "Clube Residencial [GEOGRAPHIC_DATA]" at bounding box center [291, 170] width 233 height 13
click at [193, 169] on input "Clube Residencial [GEOGRAPHIC_DATA]" at bounding box center [194, 171] width 10 height 10
checkbox input "false"
click at [490, 90] on div "Situação: Todos Adimplentes Inadimplentes Situação do e-mail: Todos Confirmado …" at bounding box center [544, 99] width 738 height 36
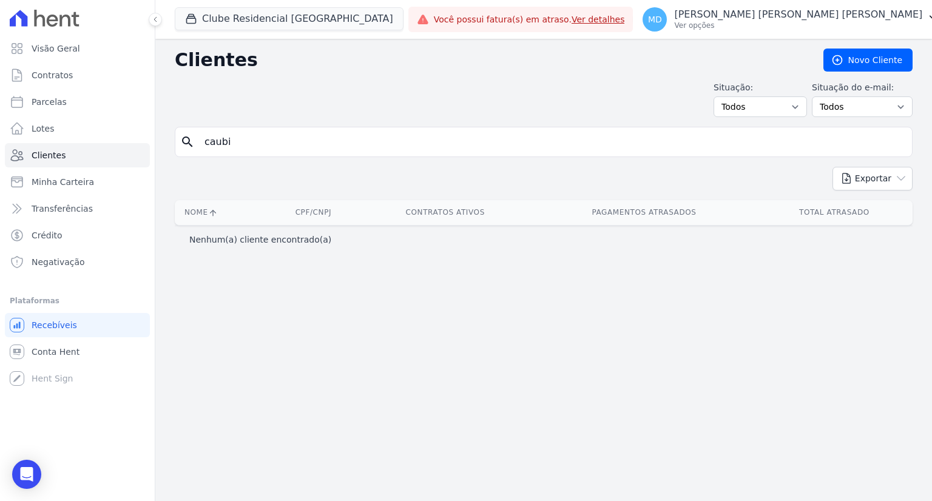
click at [261, 141] on input "caubi" at bounding box center [552, 142] width 710 height 24
click at [241, 21] on button "Clube Residencial [GEOGRAPHIC_DATA]" at bounding box center [289, 18] width 229 height 23
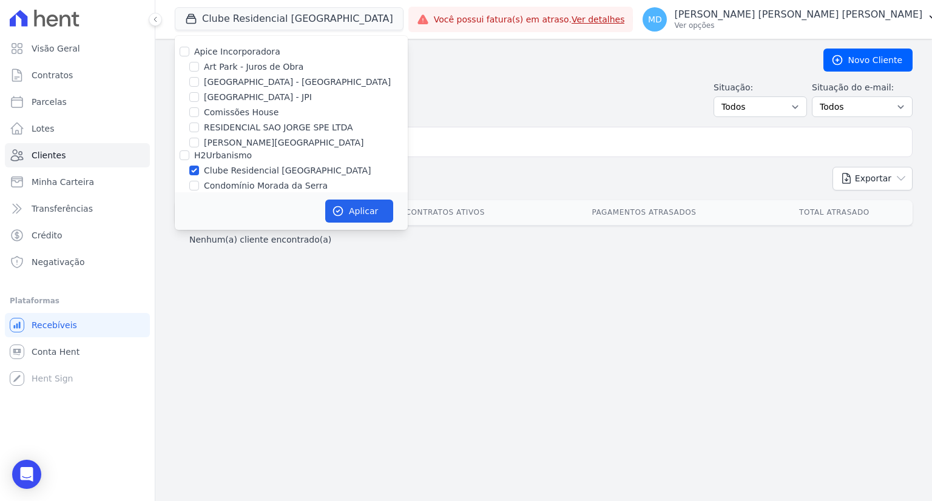
click at [233, 168] on label "Clube Residencial [GEOGRAPHIC_DATA]" at bounding box center [287, 170] width 167 height 13
click at [199, 168] on input "Clube Residencial [GEOGRAPHIC_DATA]" at bounding box center [194, 171] width 10 height 10
checkbox input "false"
click at [332, 270] on div "Clientes [GEOGRAPHIC_DATA] Situação: Todos Adimplentes Inadimplentes Situação d…" at bounding box center [543, 270] width 777 height 462
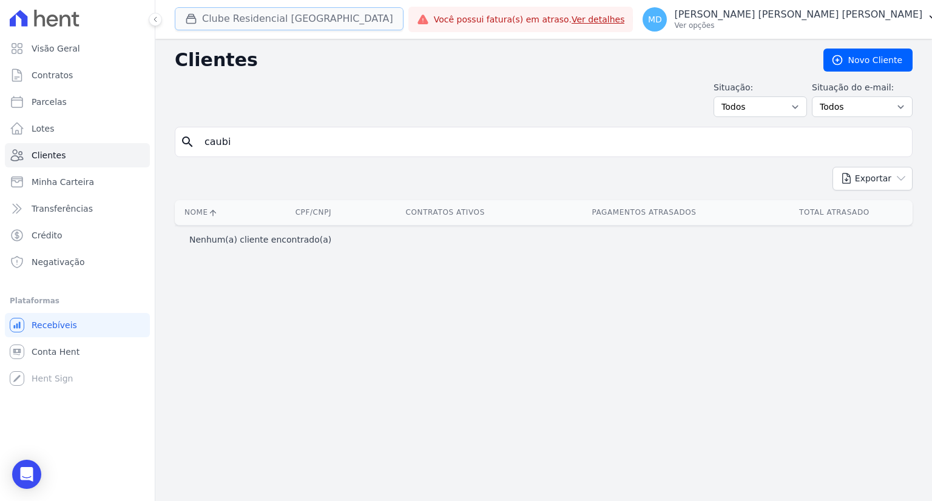
click at [277, 22] on button "Clube Residencial [GEOGRAPHIC_DATA]" at bounding box center [289, 18] width 229 height 23
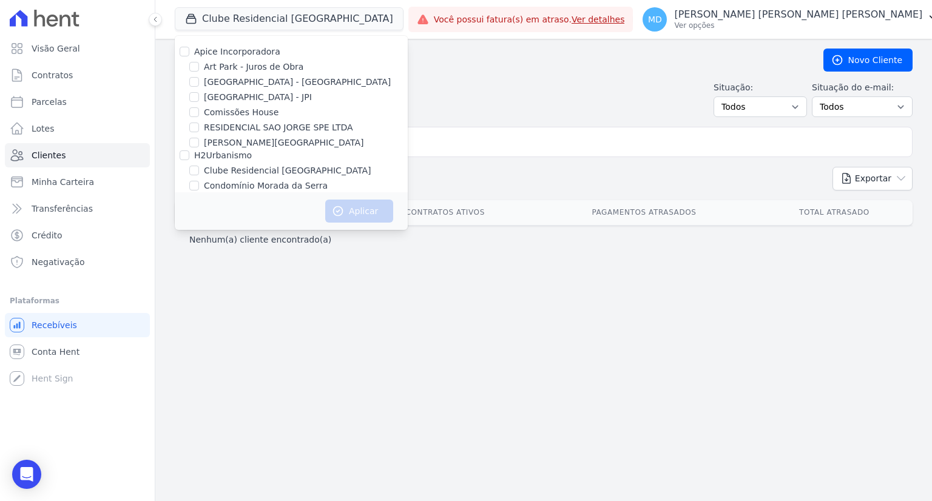
click at [267, 122] on label "RESIDENCIAL SAO JORGE SPE LTDA" at bounding box center [278, 127] width 149 height 13
click at [199, 123] on input "RESIDENCIAL SAO JORGE SPE LTDA" at bounding box center [194, 128] width 10 height 10
checkbox input "true"
click at [365, 222] on button "Aplicar" at bounding box center [359, 211] width 68 height 23
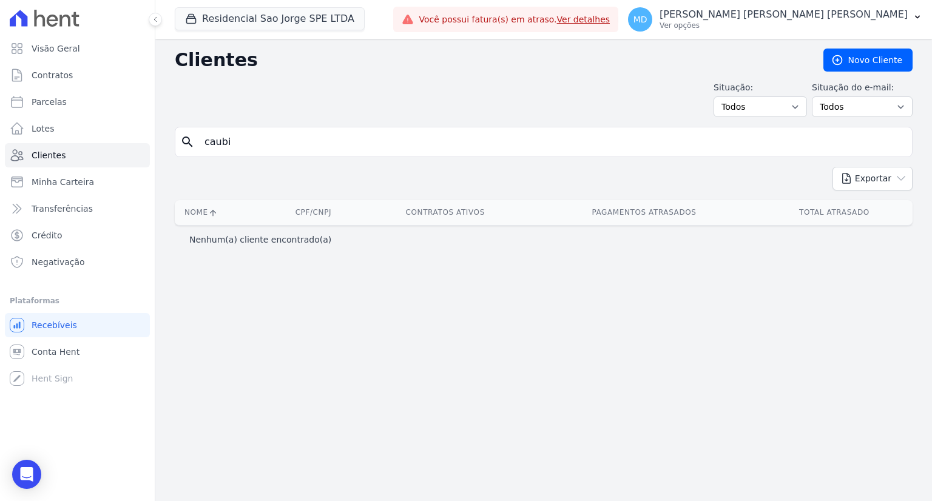
click at [269, 145] on input "caubi" at bounding box center [552, 142] width 710 height 24
click at [257, 144] on input "caubi" at bounding box center [552, 142] width 710 height 24
click at [277, 146] on input "caubi" at bounding box center [552, 142] width 710 height 24
type input "c"
type input "caubi"
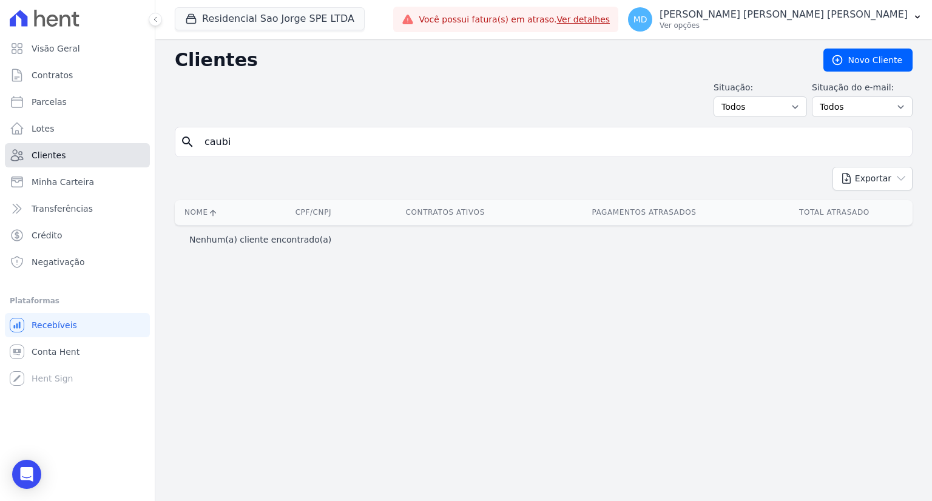
click at [63, 156] on link "Clientes" at bounding box center [77, 155] width 145 height 24
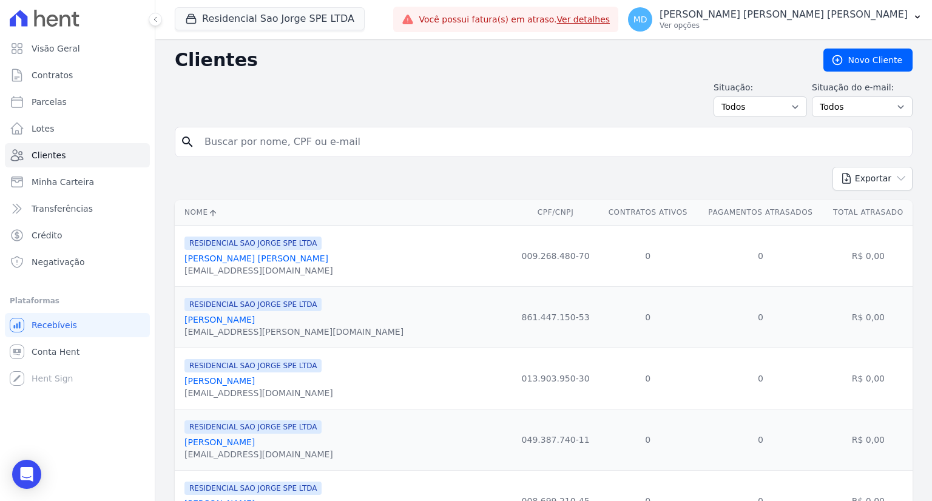
click at [291, 145] on input "search" at bounding box center [552, 142] width 710 height 24
type input "caubi"
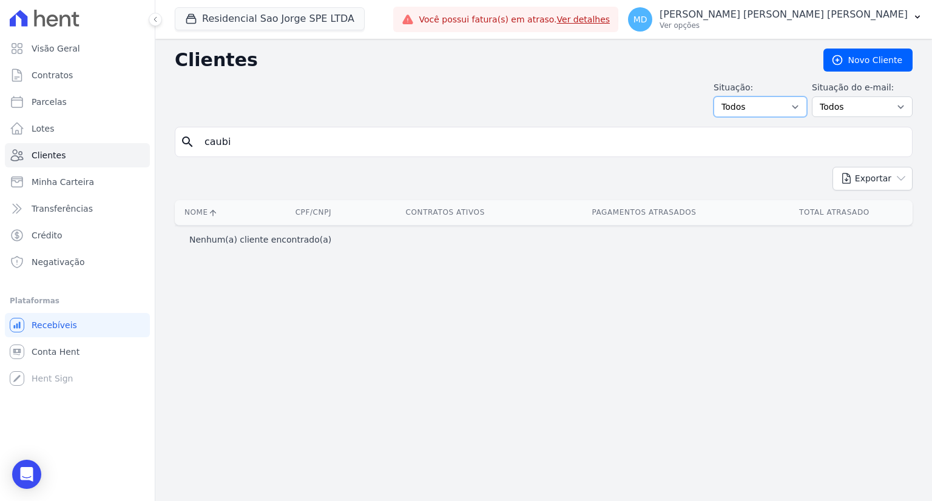
click at [781, 105] on select "Todos Adimplentes Inadimplentes" at bounding box center [760, 107] width 93 height 21
drag, startPoint x: 781, startPoint y: 106, endPoint x: 847, endPoint y: 110, distance: 66.3
click at [781, 106] on select "Todos Adimplentes Inadimplentes" at bounding box center [760, 107] width 93 height 21
click at [876, 110] on select "Todos Confirmado Não confirmado" at bounding box center [862, 107] width 101 height 21
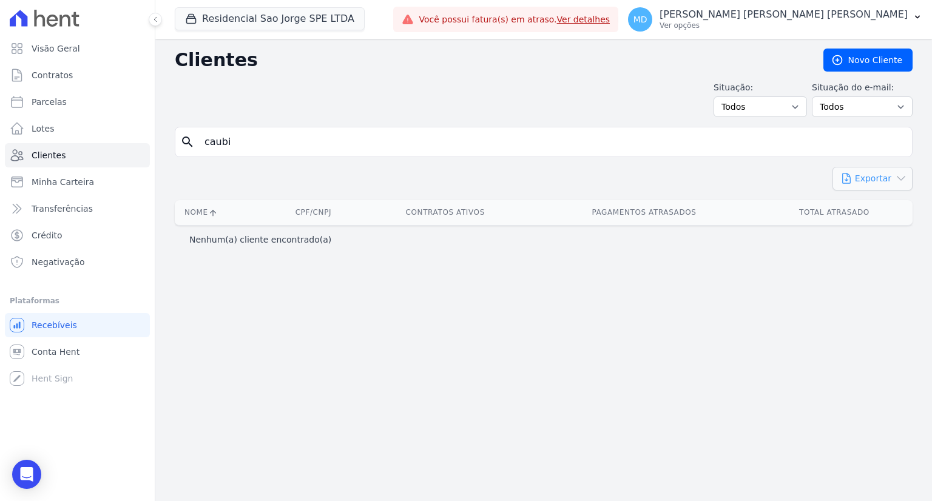
click at [886, 180] on button "Exportar" at bounding box center [873, 179] width 80 height 24
click at [684, 175] on div "Exportar PDF CSV Dimob 2024" at bounding box center [544, 183] width 738 height 33
click at [61, 71] on span "Contratos" at bounding box center [52, 75] width 41 height 12
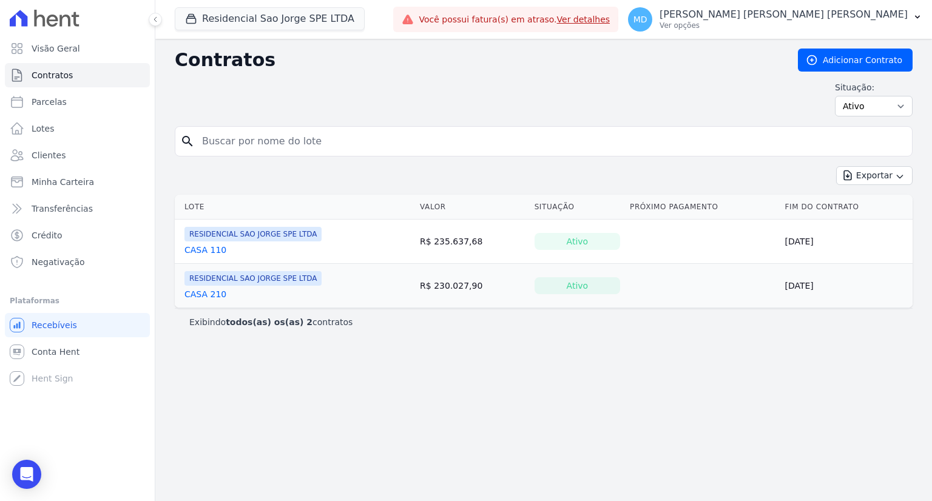
click at [263, 146] on input "search" at bounding box center [551, 141] width 713 height 24
type input "caubi"
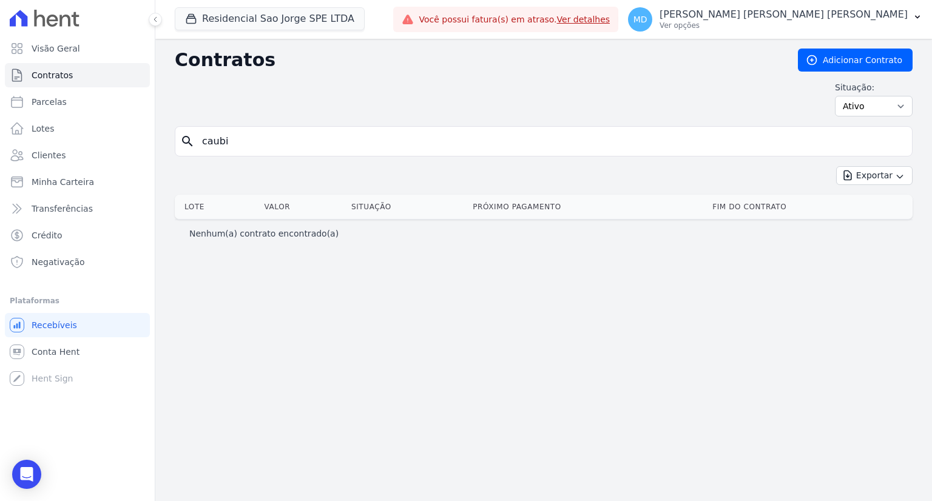
click at [308, 137] on input "caubi" at bounding box center [551, 141] width 713 height 24
click at [61, 154] on span "Clientes" at bounding box center [49, 155] width 34 height 12
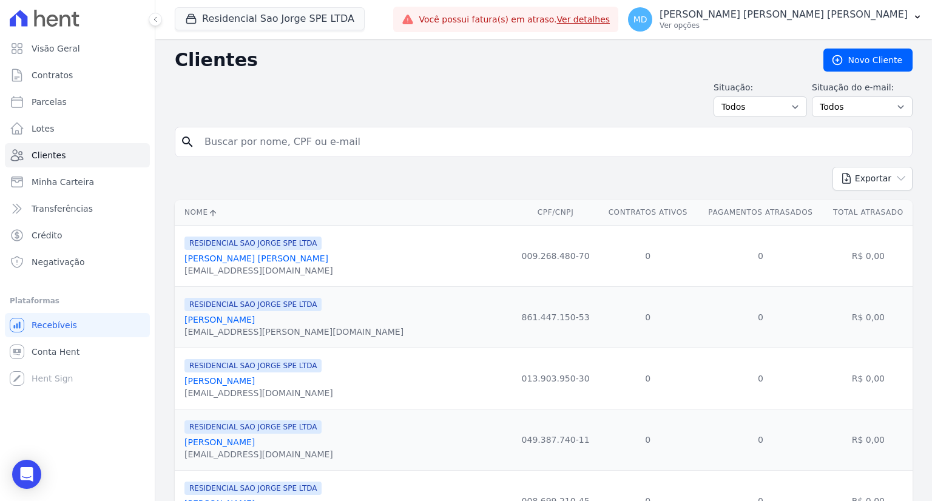
click at [289, 141] on input "search" at bounding box center [552, 142] width 710 height 24
click at [279, 21] on button "Residencial Sao Jorge SPE LTDA" at bounding box center [270, 18] width 190 height 23
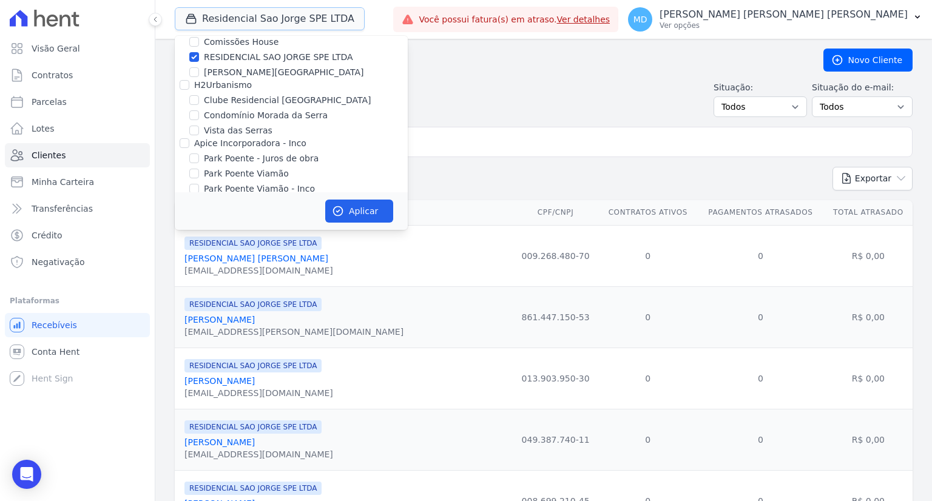
scroll to position [83, 0]
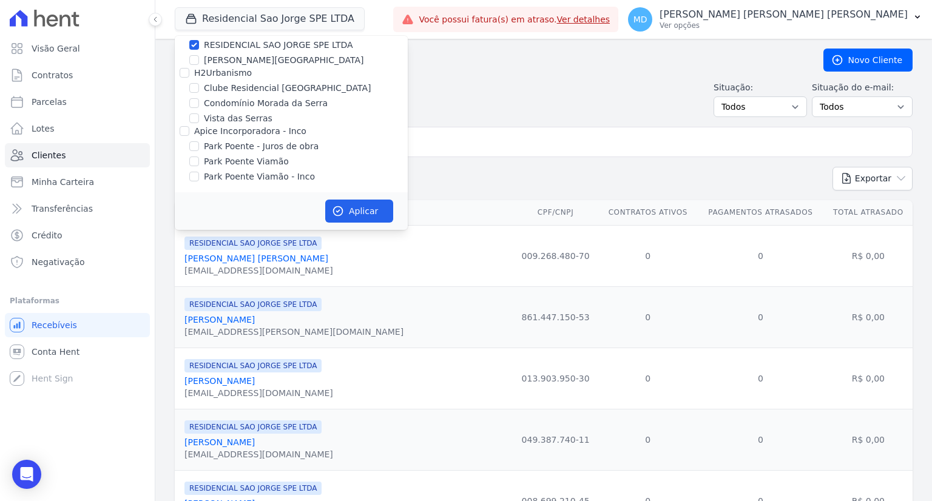
click at [232, 89] on label "Clube Residencial [GEOGRAPHIC_DATA]" at bounding box center [287, 88] width 167 height 13
click at [199, 89] on input "Clube Residencial [GEOGRAPHIC_DATA]" at bounding box center [194, 88] width 10 height 10
checkbox input "true"
click at [349, 209] on button "Aplicar" at bounding box center [359, 211] width 68 height 23
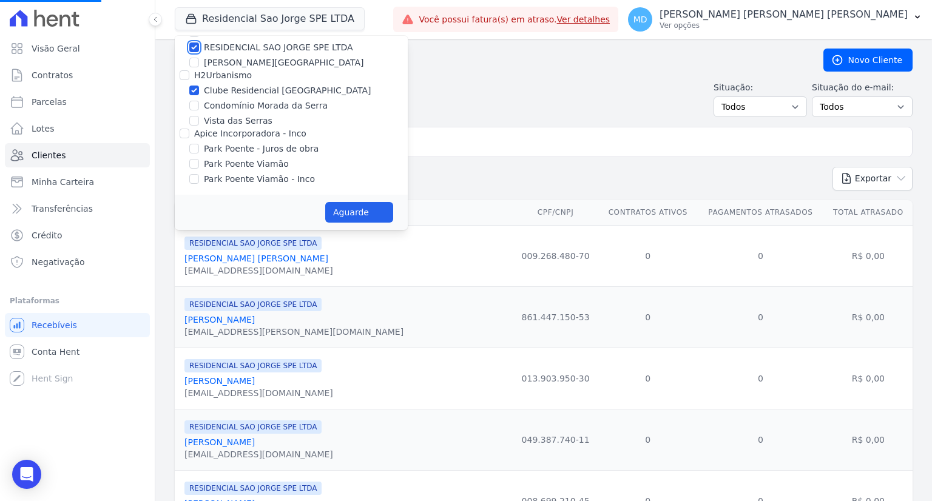
click at [194, 48] on input "RESIDENCIAL SAO JORGE SPE LTDA" at bounding box center [194, 47] width 10 height 10
checkbox input "false"
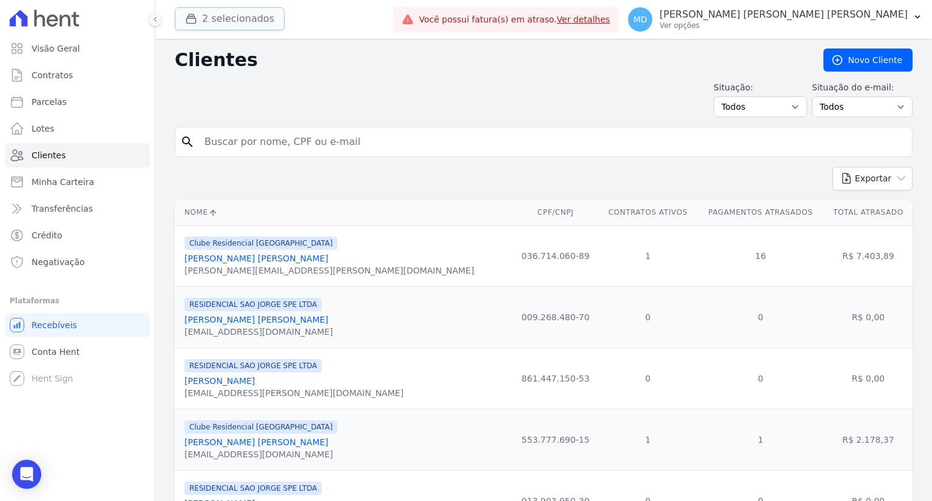
click at [204, 10] on button "2 selecionados" at bounding box center [230, 18] width 110 height 23
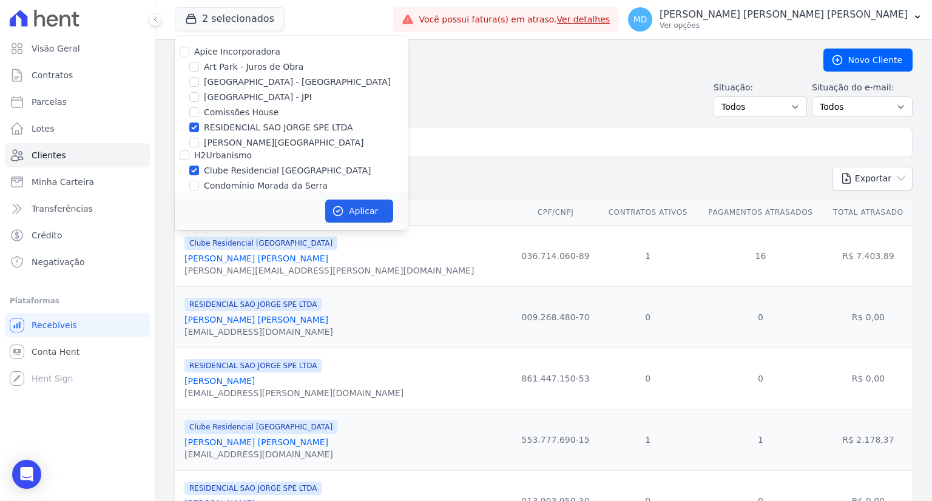
click at [218, 125] on label "RESIDENCIAL SAO JORGE SPE LTDA" at bounding box center [278, 127] width 149 height 13
click at [199, 125] on input "RESIDENCIAL SAO JORGE SPE LTDA" at bounding box center [194, 128] width 10 height 10
checkbox input "false"
click at [356, 209] on button "Aplicar" at bounding box center [359, 211] width 68 height 23
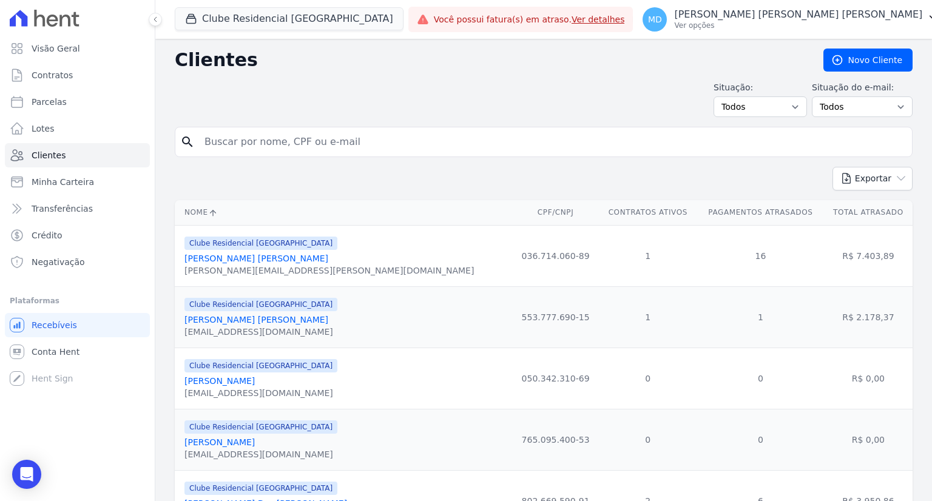
click at [407, 139] on input "search" at bounding box center [552, 142] width 710 height 24
type input "[PERSON_NAME]"
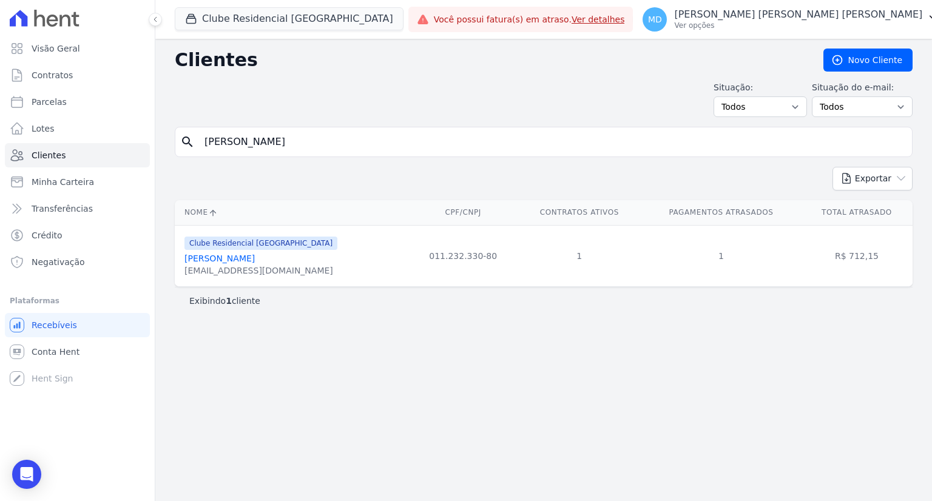
click at [220, 263] on link "[PERSON_NAME]" at bounding box center [220, 259] width 70 height 10
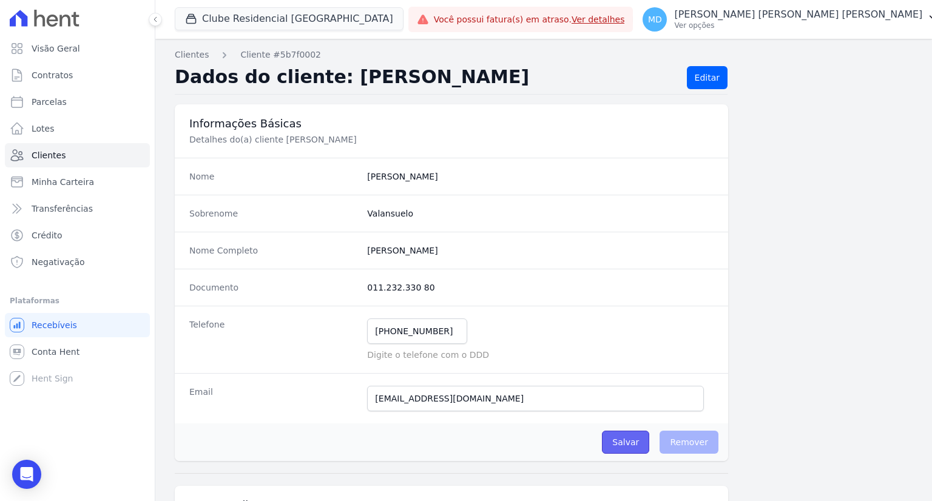
click at [637, 443] on input "Salvar" at bounding box center [625, 442] width 47 height 23
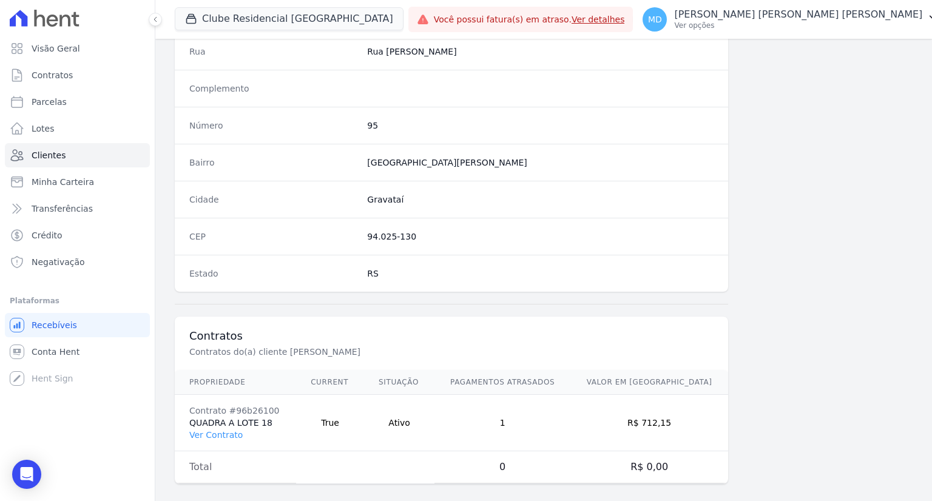
scroll to position [631, 0]
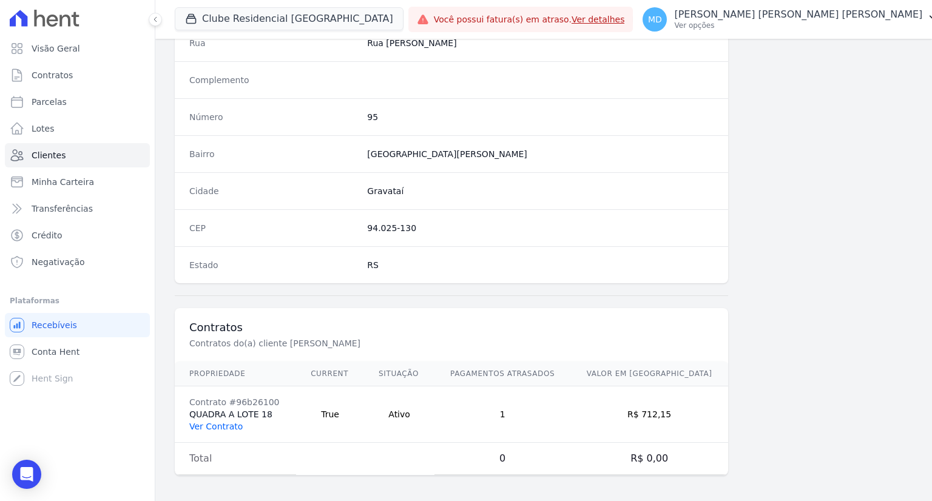
click at [203, 422] on link "Ver Contrato" at bounding box center [215, 427] width 53 height 10
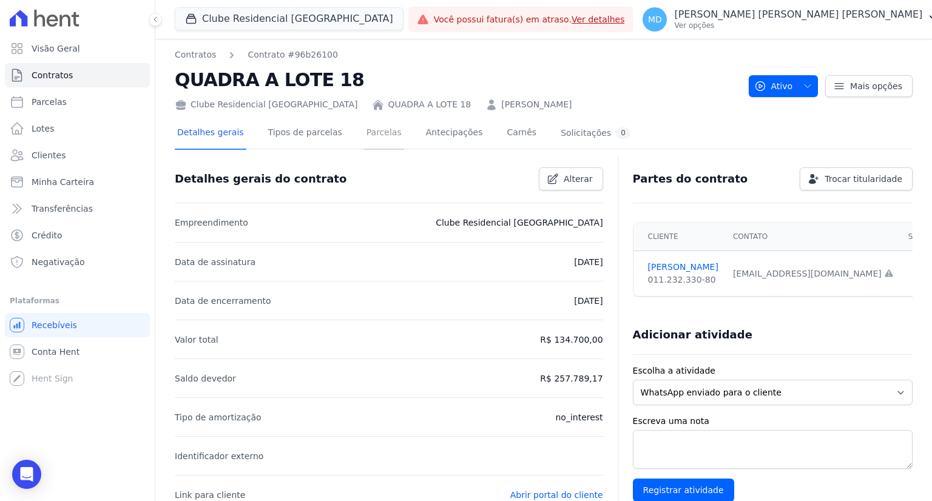
click at [369, 127] on link "Parcelas" at bounding box center [384, 134] width 40 height 32
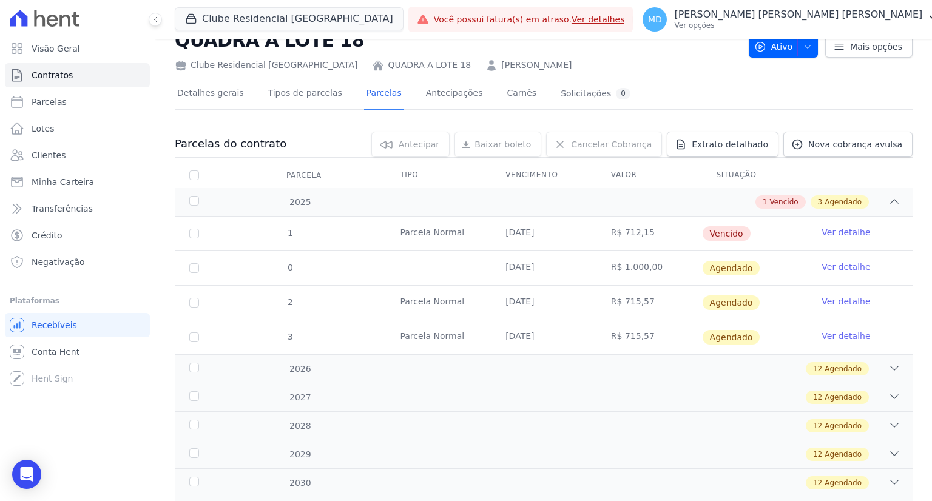
scroll to position [61, 0]
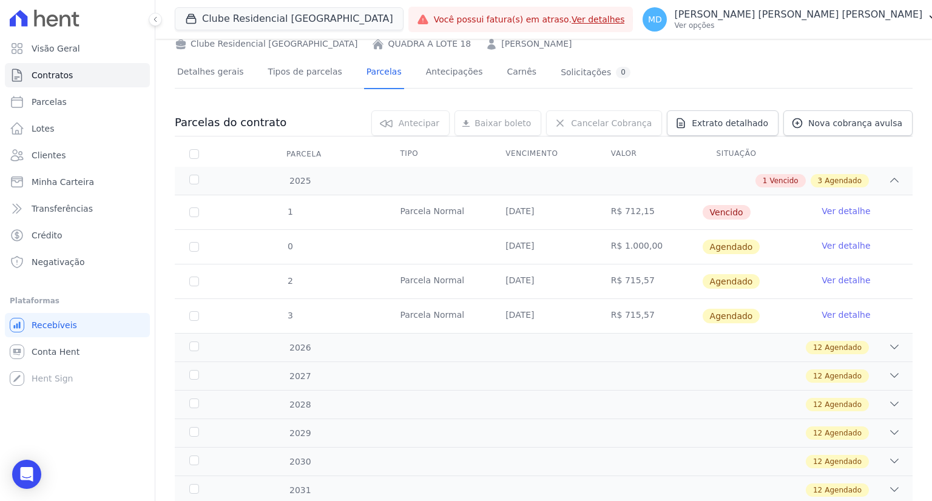
click at [427, 244] on td at bounding box center [438, 247] width 106 height 34
click at [852, 246] on link "Ver detalhe" at bounding box center [846, 246] width 49 height 12
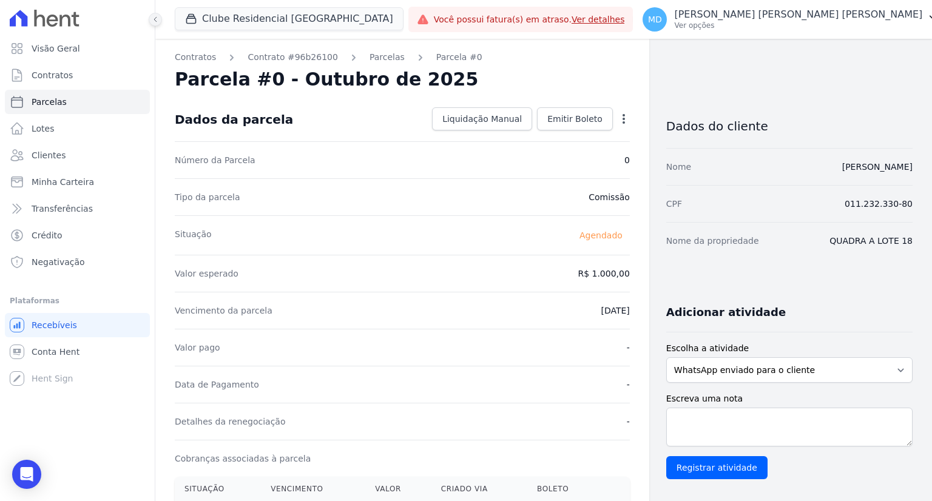
click at [151, 19] on button at bounding box center [155, 19] width 13 height 13
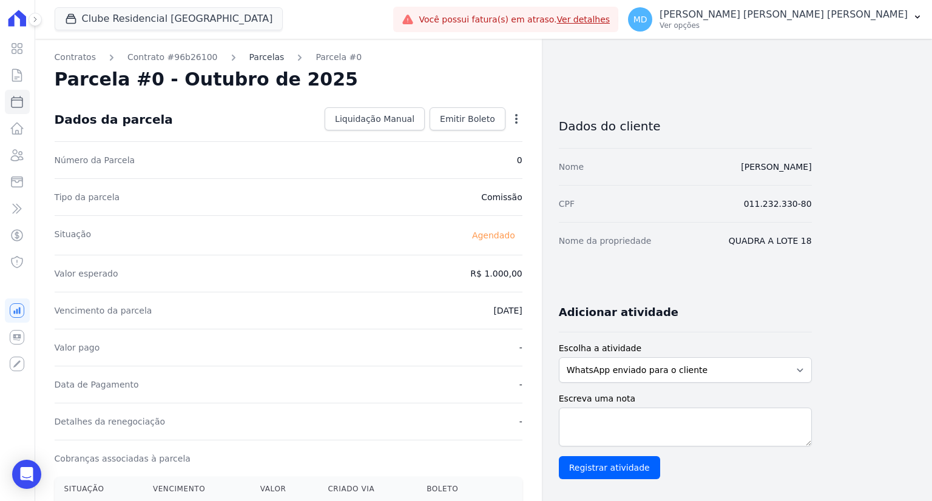
click at [255, 61] on link "Parcelas" at bounding box center [266, 57] width 35 height 13
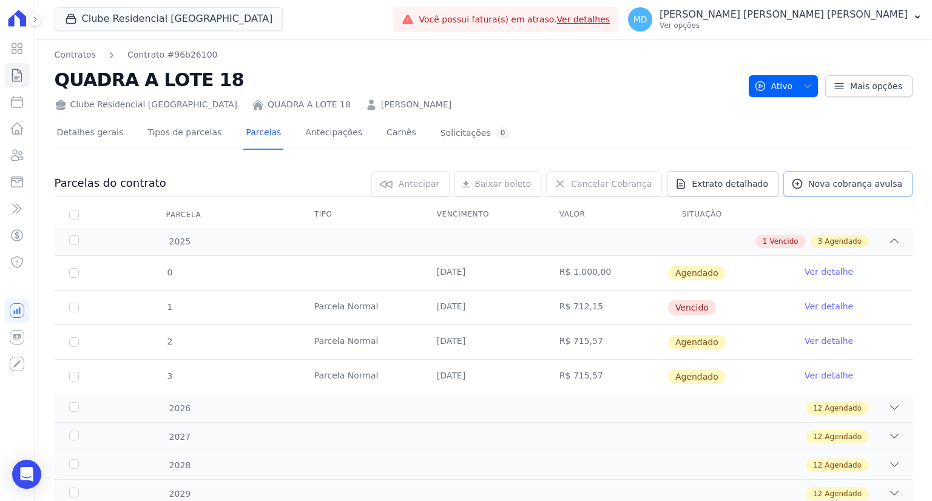
click at [850, 188] on span "Nova cobrança avulsa" at bounding box center [855, 184] width 94 height 12
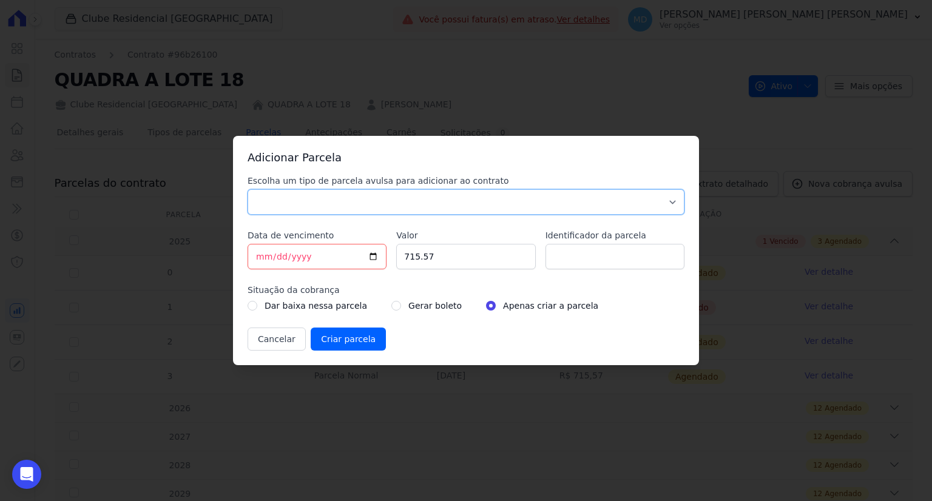
click at [318, 202] on select "Parcela Normal Sinal Caução Intercalada Chaves Pré Chaves Pós Chaves Taxas Quit…" at bounding box center [466, 201] width 437 height 25
select select "brokerage_fee"
click at [248, 189] on select "Parcela Normal Sinal Caução Intercalada Chaves Pré Chaves Pós Chaves Taxas Quit…" at bounding box center [466, 201] width 437 height 25
click at [262, 257] on input "[DATE]" at bounding box center [317, 256] width 139 height 25
type input "[DATE]"
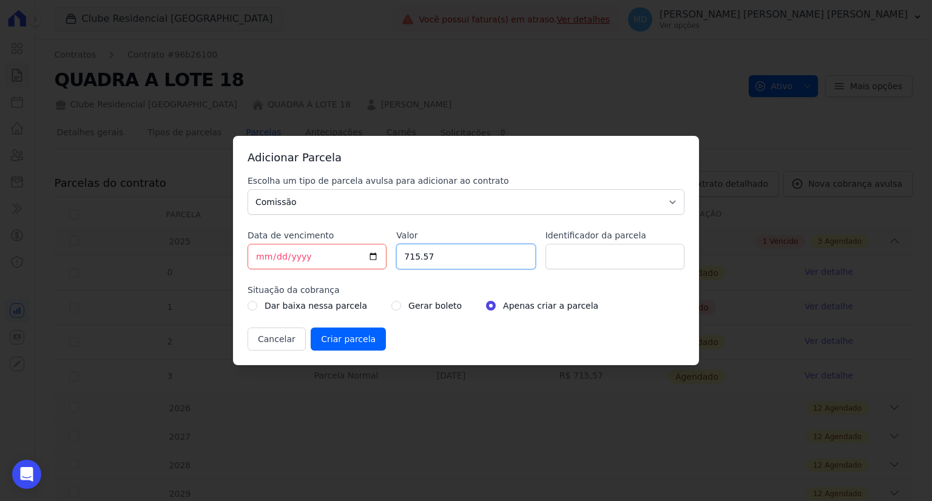
click at [450, 261] on input "715.57" at bounding box center [465, 256] width 139 height 25
click at [260, 332] on button "Cancelar" at bounding box center [277, 339] width 58 height 23
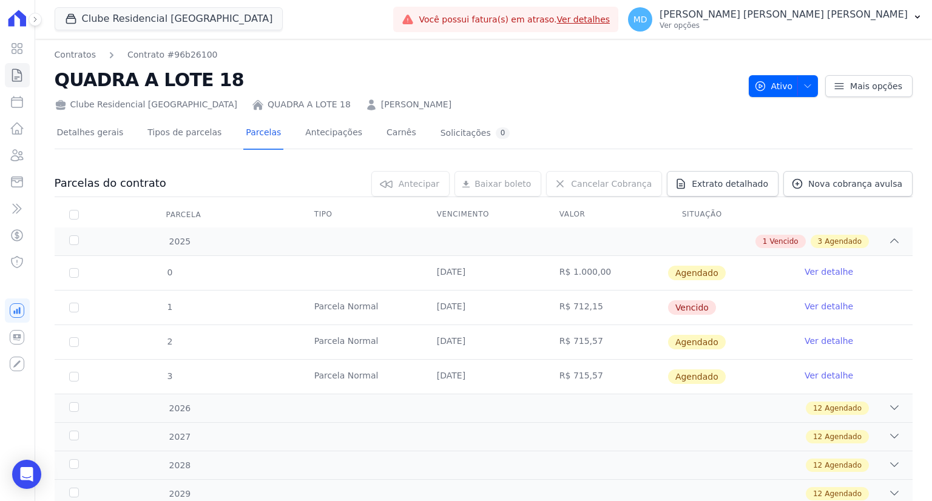
drag, startPoint x: 586, startPoint y: 275, endPoint x: 691, endPoint y: 266, distance: 105.3
click at [586, 275] on td "R$ 1.000,00" at bounding box center [606, 273] width 123 height 34
click at [811, 273] on link "Ver detalhe" at bounding box center [829, 272] width 49 height 12
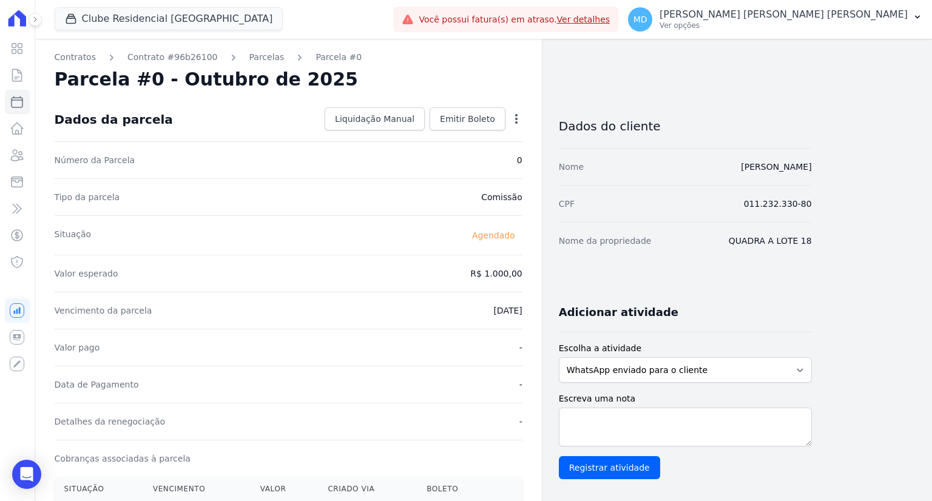
click at [521, 116] on icon "button" at bounding box center [516, 119] width 12 height 12
click at [442, 197] on div "Tipo da parcela Comissão" at bounding box center [289, 196] width 468 height 37
click at [515, 119] on icon "button" at bounding box center [516, 119] width 12 height 12
click at [385, 206] on div "Tipo da parcela Comissão" at bounding box center [289, 196] width 468 height 37
click at [250, 55] on link "Parcelas" at bounding box center [266, 57] width 35 height 13
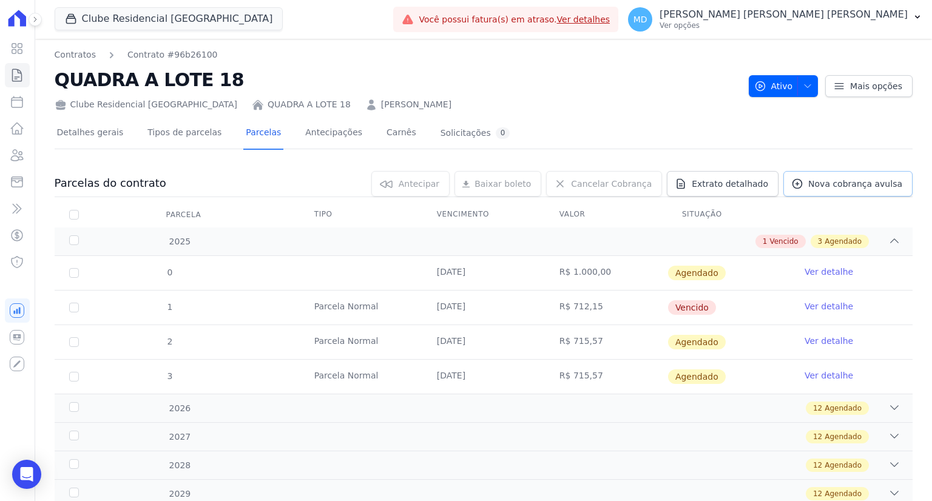
click at [855, 175] on link "Nova cobrança avulsa" at bounding box center [848, 183] width 129 height 25
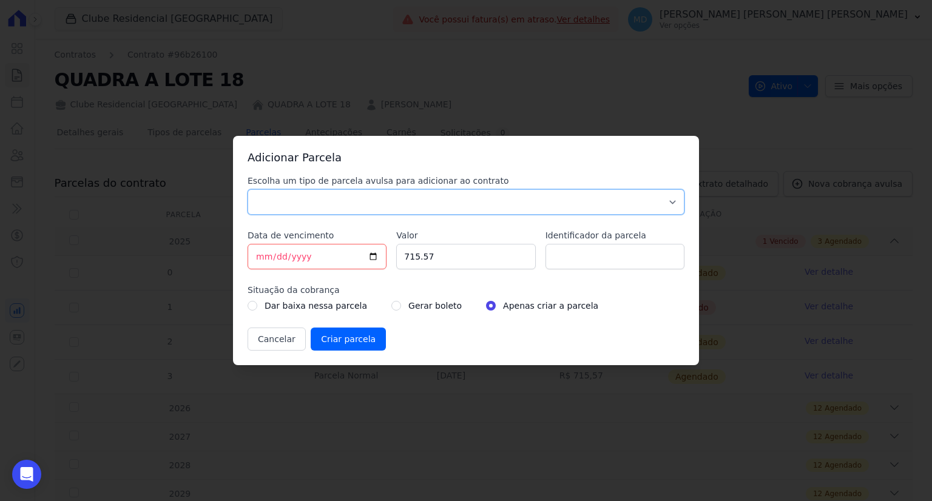
click at [322, 206] on select "Parcela Normal Sinal Caução Intercalada Chaves Pré Chaves Pós Chaves Taxas Quit…" at bounding box center [466, 201] width 437 height 25
select select "brokerage_fee"
click at [248, 189] on select "Parcela Normal Sinal Caução Intercalada Chaves Pré Chaves Pós Chaves Taxas Quit…" at bounding box center [466, 201] width 437 height 25
click at [313, 260] on input "[DATE]" at bounding box center [317, 256] width 139 height 25
type input "[DATE]"
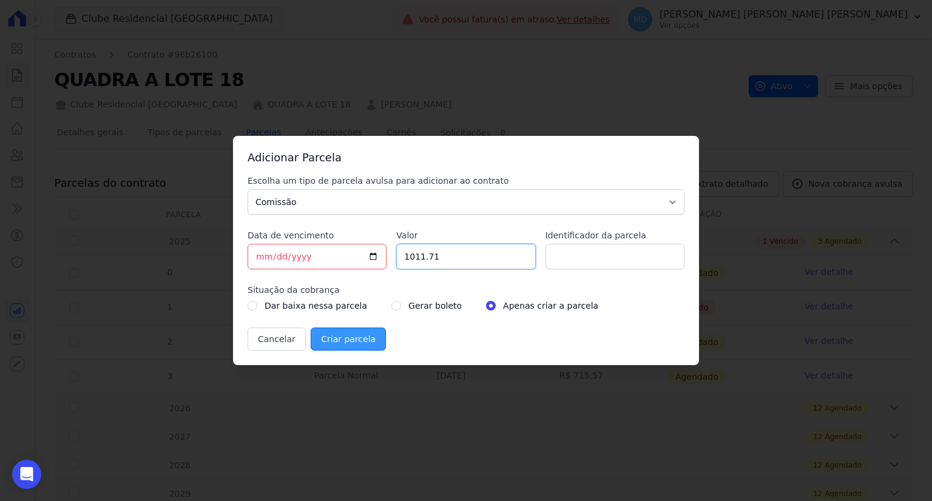
type input "1011.71"
click at [344, 334] on input "Criar parcela" at bounding box center [348, 339] width 75 height 23
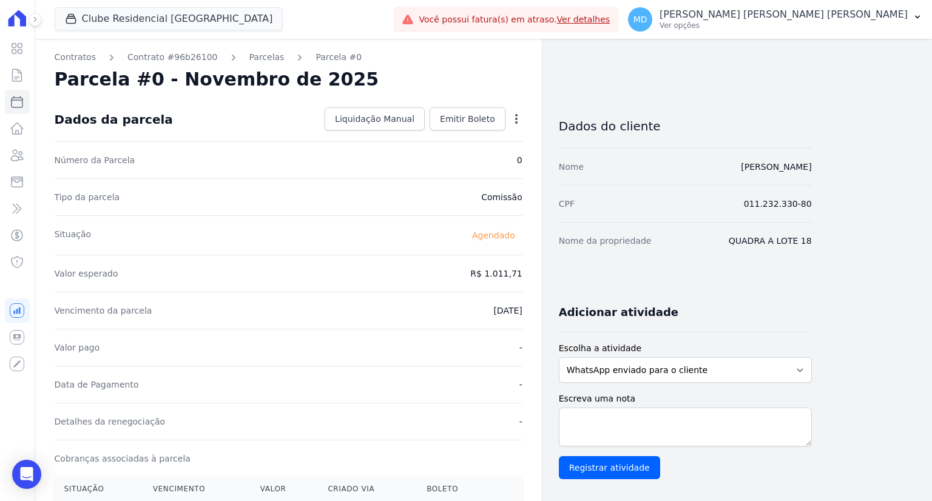
click at [518, 128] on div "Open options Alterar [GEOGRAPHIC_DATA]" at bounding box center [514, 120] width 17 height 21
click at [517, 114] on icon "button" at bounding box center [516, 119] width 12 height 12
click at [474, 134] on link "Alterar" at bounding box center [464, 135] width 107 height 22
click at [469, 123] on link "Cancelar" at bounding box center [444, 118] width 58 height 23
click at [249, 60] on link "Parcelas" at bounding box center [266, 57] width 35 height 13
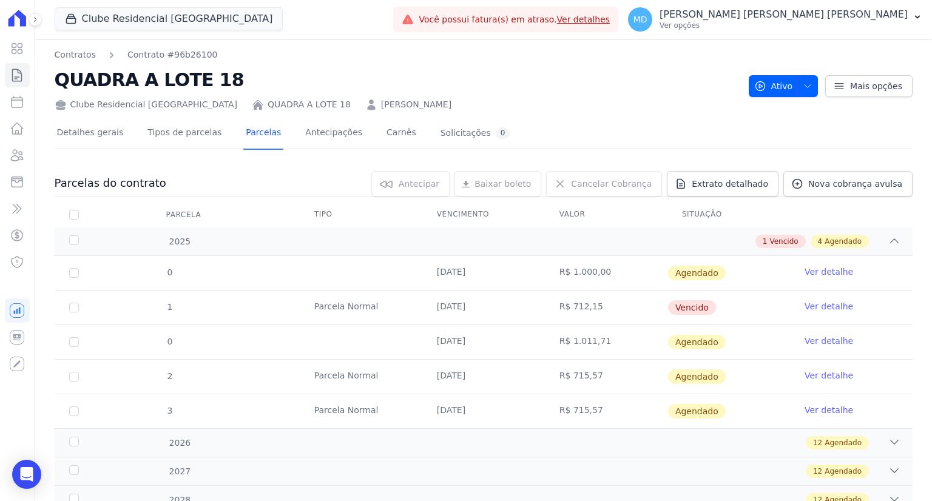
click at [811, 342] on link "Ver detalhe" at bounding box center [829, 341] width 49 height 12
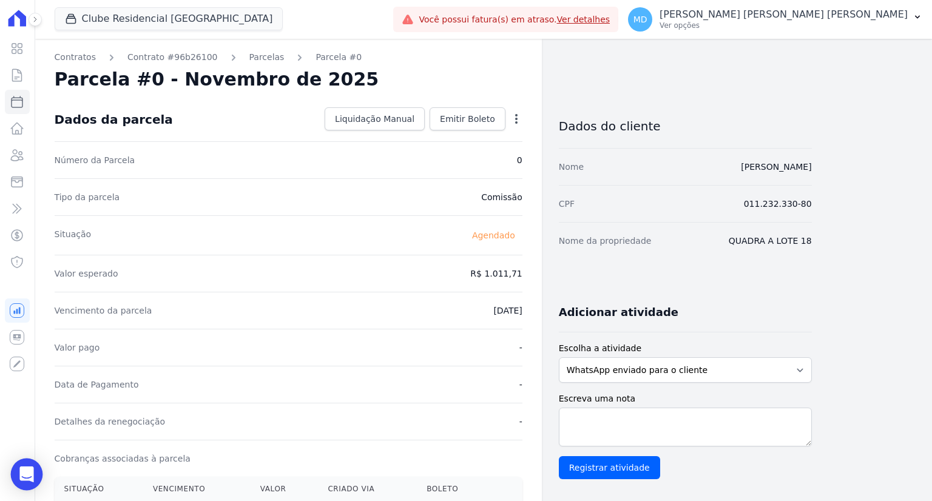
click at [19, 470] on div "Open Intercom Messenger" at bounding box center [27, 475] width 32 height 32
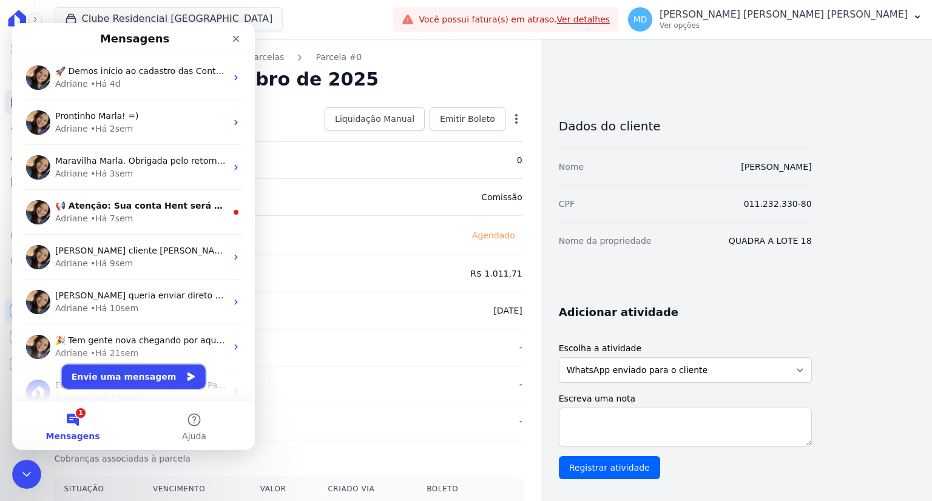
click at [121, 370] on button "Envie uma mensagem" at bounding box center [134, 377] width 144 height 24
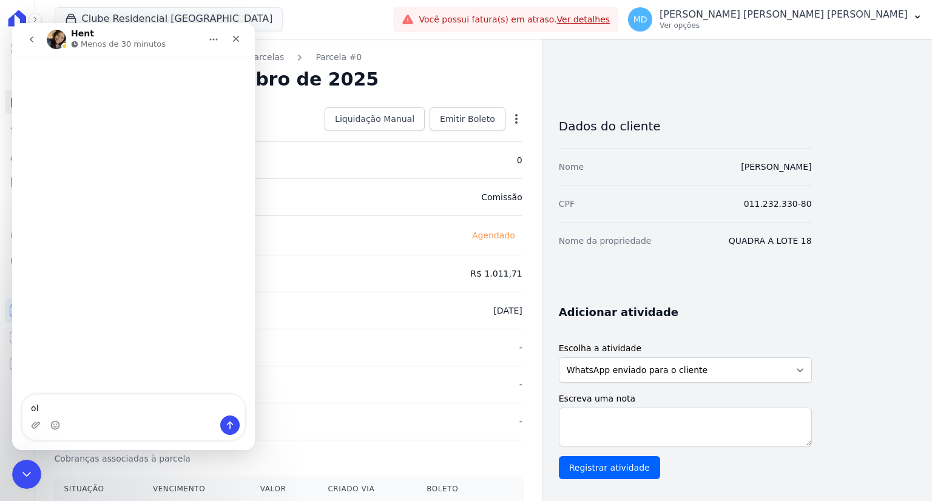
type textarea "olá"
type textarea "bom dia"
type textarea "tudo bem?"
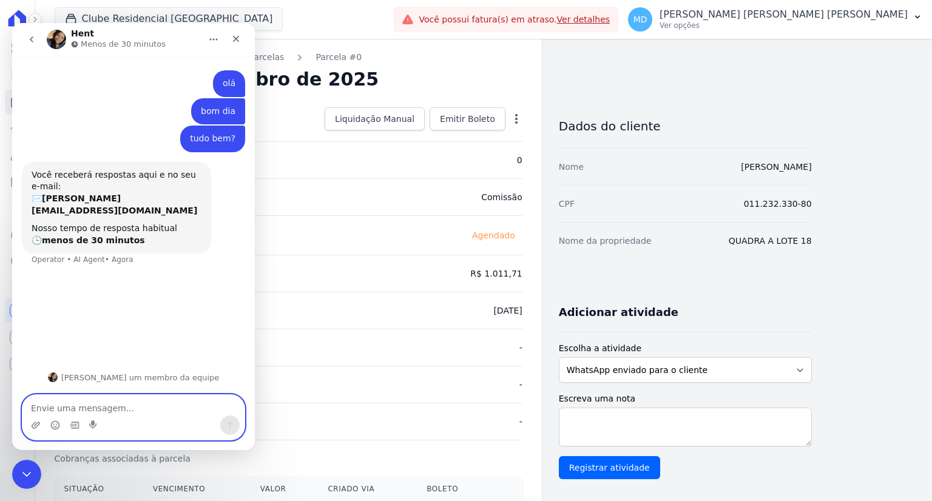
click at [135, 405] on textarea "Envie uma mensagem..." at bounding box center [133, 405] width 222 height 21
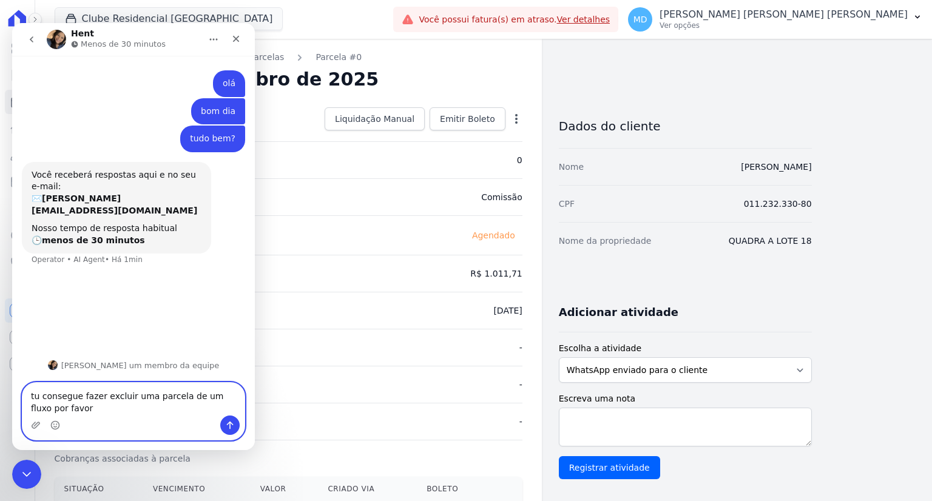
type textarea "tu consegue fazer excluir uma parcela de um fluxo por favor"
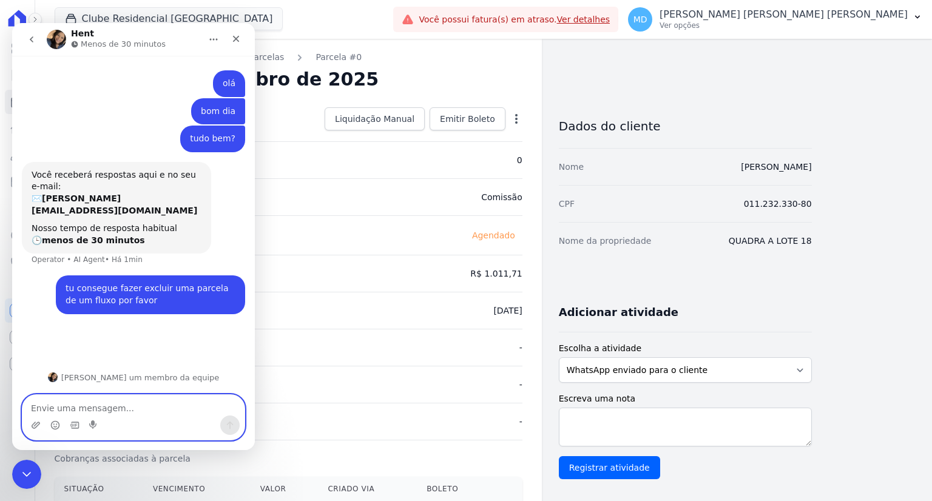
click at [95, 408] on textarea "Envie uma mensagem..." at bounding box center [133, 405] width 222 height 21
type textarea "cliente [PERSON_NAME]"
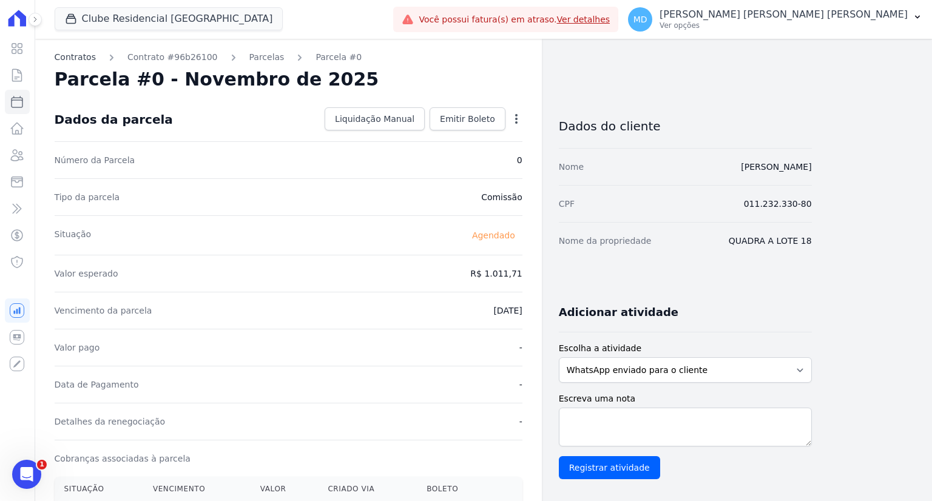
click at [80, 54] on link "Contratos" at bounding box center [75, 57] width 41 height 13
